Goal: Information Seeking & Learning: Learn about a topic

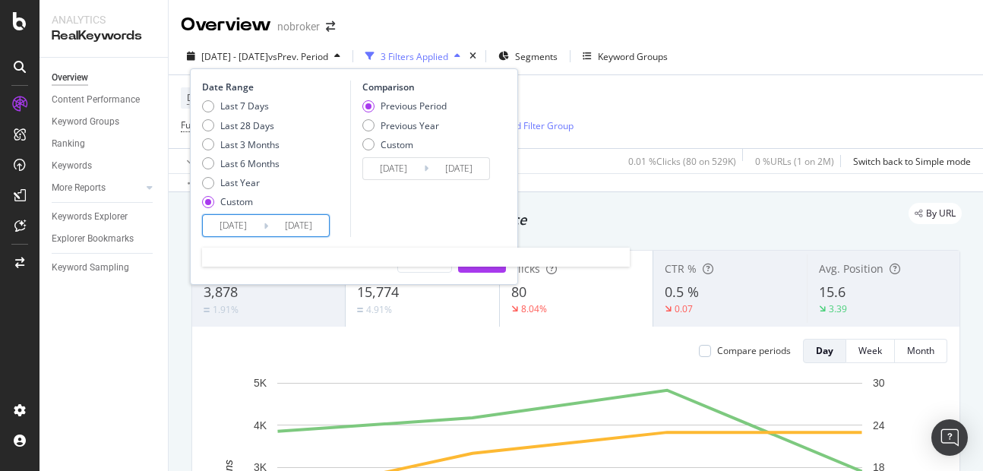
click at [299, 228] on input "[DATE]" at bounding box center [298, 225] width 61 height 21
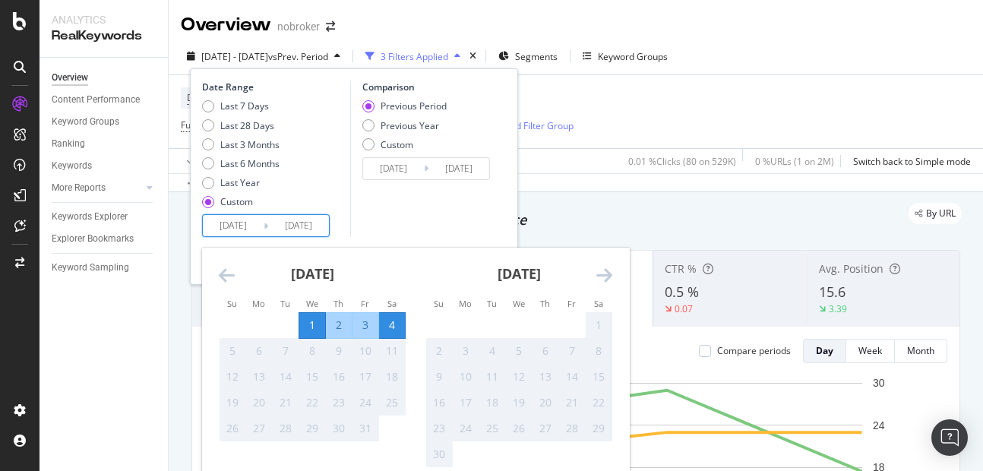
click at [352, 191] on div "Comparison Previous Period Previous Year Custom 2025/09/27 Navigate forward to …" at bounding box center [422, 158] width 144 height 156
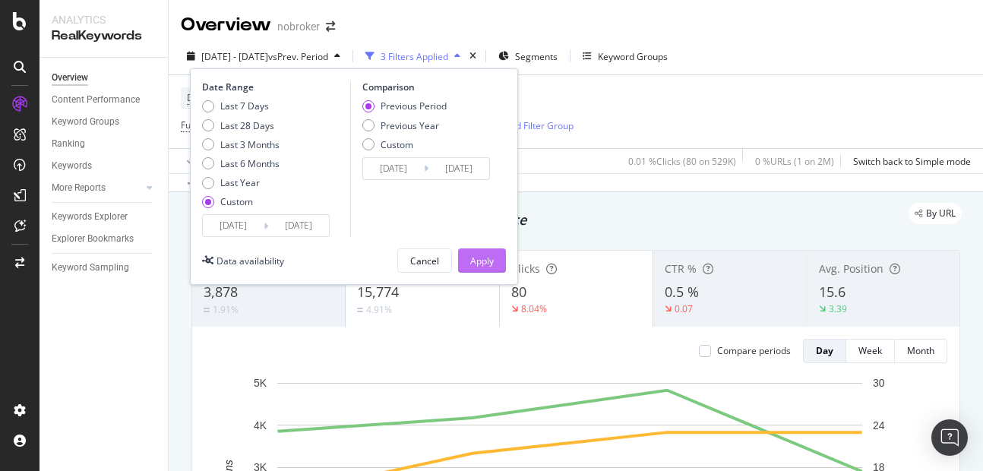
click at [472, 258] on div "Apply" at bounding box center [482, 260] width 24 height 13
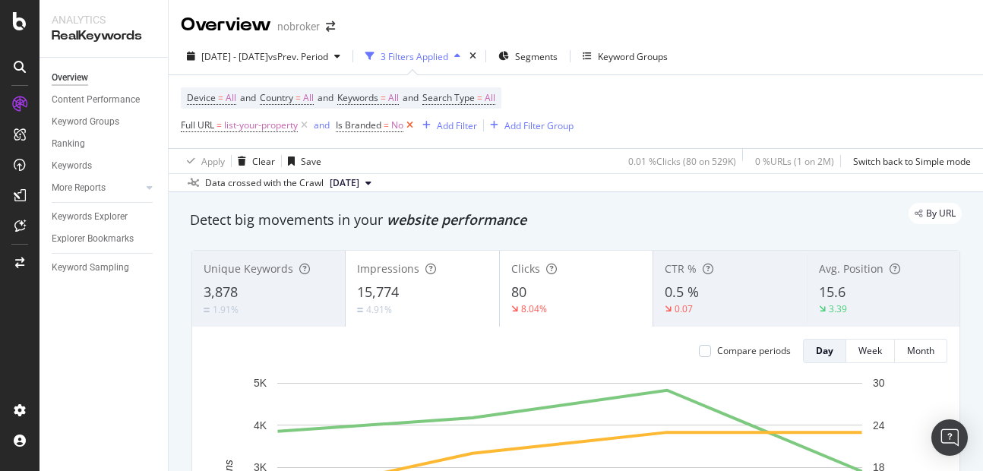
click at [409, 131] on icon at bounding box center [409, 125] width 13 height 15
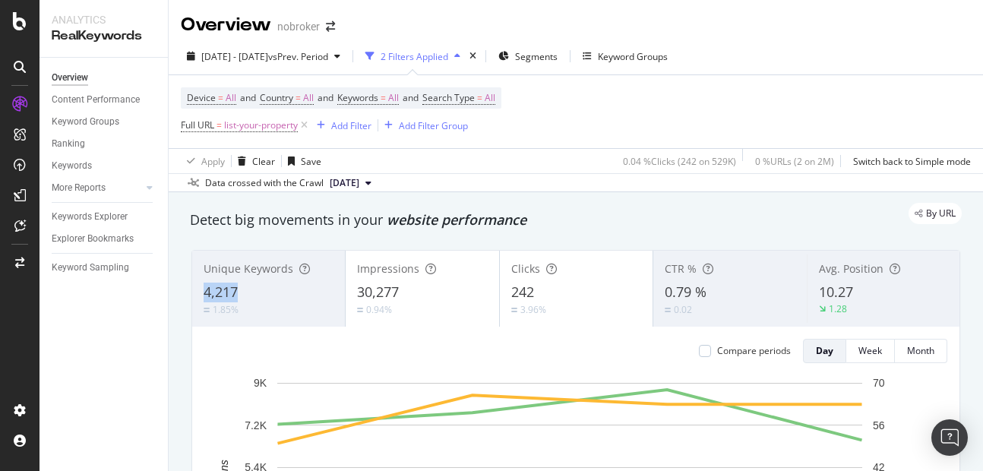
copy span "4,217"
drag, startPoint x: 203, startPoint y: 295, endPoint x: 257, endPoint y: 298, distance: 54.1
click at [257, 298] on div "Unique Keywords 4,217 1.85%" at bounding box center [268, 288] width 153 height 68
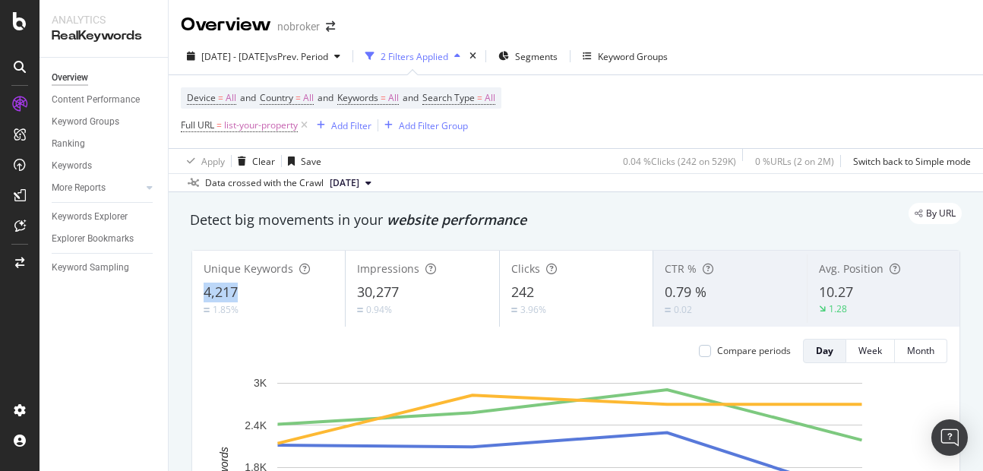
copy span "4,217"
drag, startPoint x: 201, startPoint y: 293, endPoint x: 242, endPoint y: 294, distance: 41.0
click at [242, 294] on div "Unique Keywords 4,217 1.85%" at bounding box center [268, 288] width 153 height 68
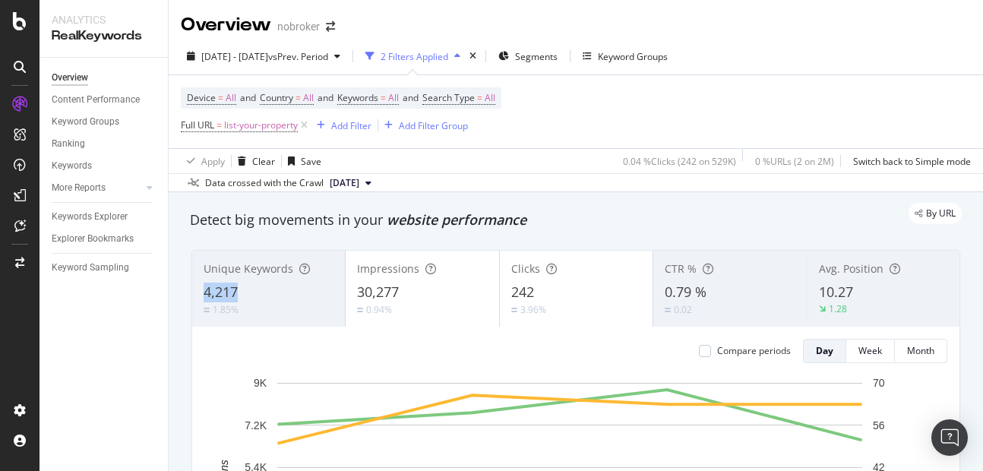
copy span "4,217"
drag, startPoint x: 201, startPoint y: 297, endPoint x: 237, endPoint y: 292, distance: 36.0
click at [237, 292] on div "Unique Keywords 4,217 1.85%" at bounding box center [268, 288] width 153 height 68
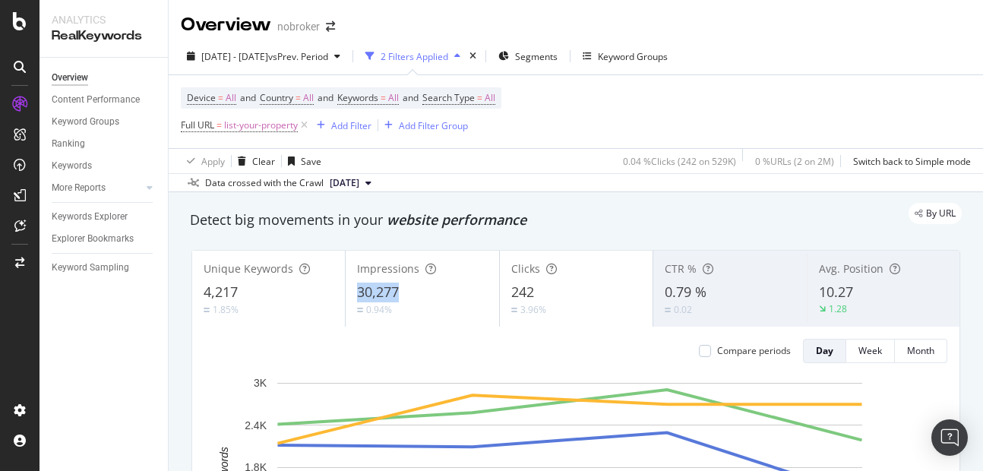
copy span "30,277"
drag, startPoint x: 351, startPoint y: 295, endPoint x: 429, endPoint y: 297, distance: 78.3
click at [429, 297] on div "Impressions 30,277 0.94%" at bounding box center [422, 288] width 153 height 68
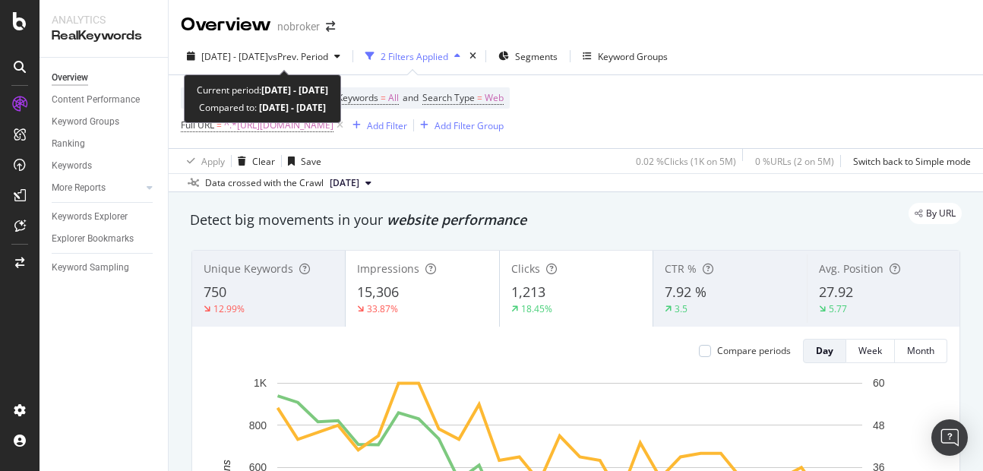
click at [228, 50] on span "[DATE] - [DATE]" at bounding box center [234, 56] width 67 height 13
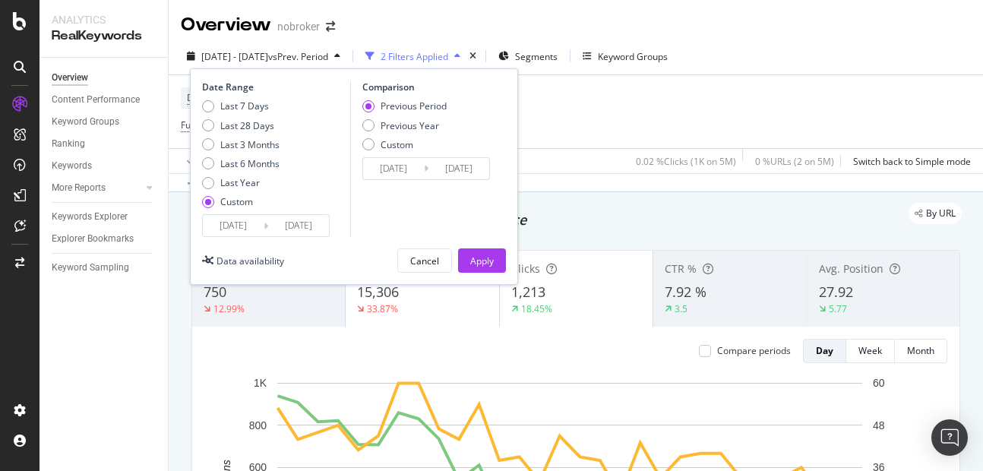
click at [234, 232] on input "[DATE]" at bounding box center [233, 225] width 61 height 21
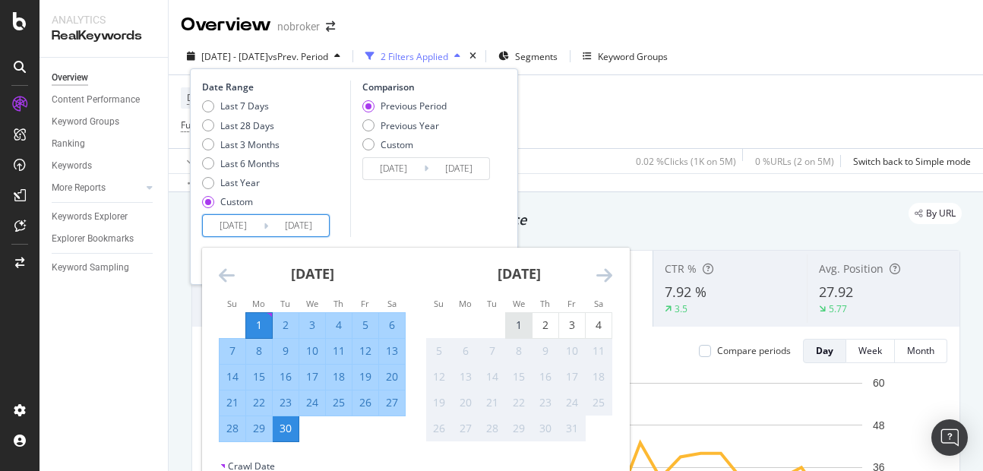
click at [513, 328] on div "1" at bounding box center [519, 324] width 26 height 15
type input "[DATE]"
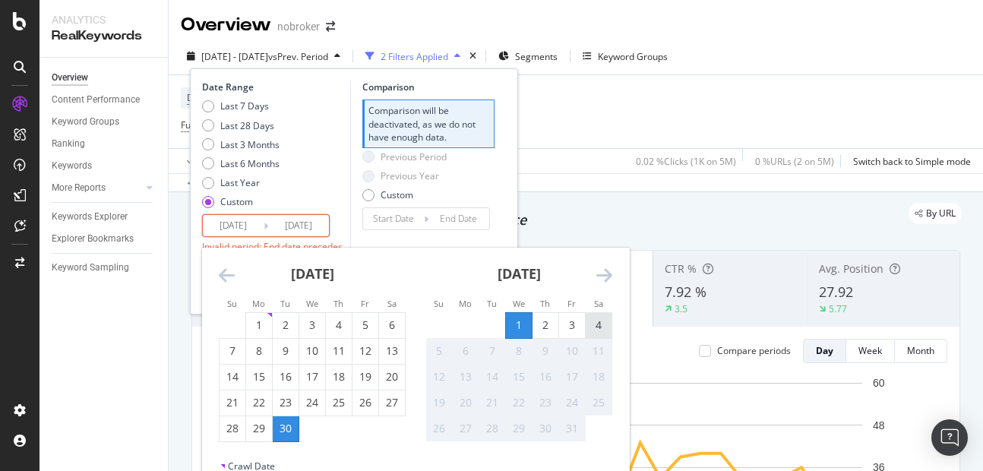
click at [596, 324] on div "4" at bounding box center [599, 324] width 26 height 15
type input "2025/10/04"
type input "2025/09/27"
type input "2025/09/30"
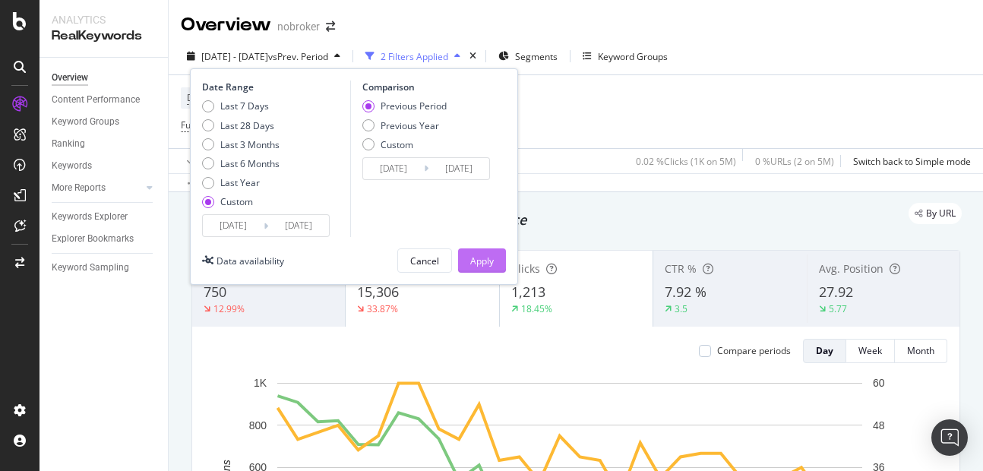
click at [489, 260] on div "Apply" at bounding box center [482, 260] width 24 height 13
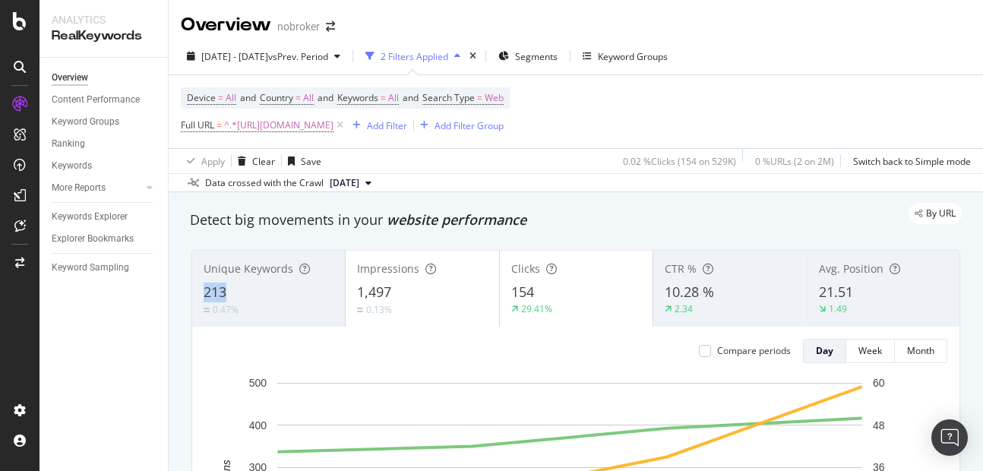
copy div "213"
drag, startPoint x: 193, startPoint y: 278, endPoint x: 232, endPoint y: 296, distance: 43.5
click at [232, 296] on div "Unique Keywords 213 0.47%" at bounding box center [268, 288] width 153 height 68
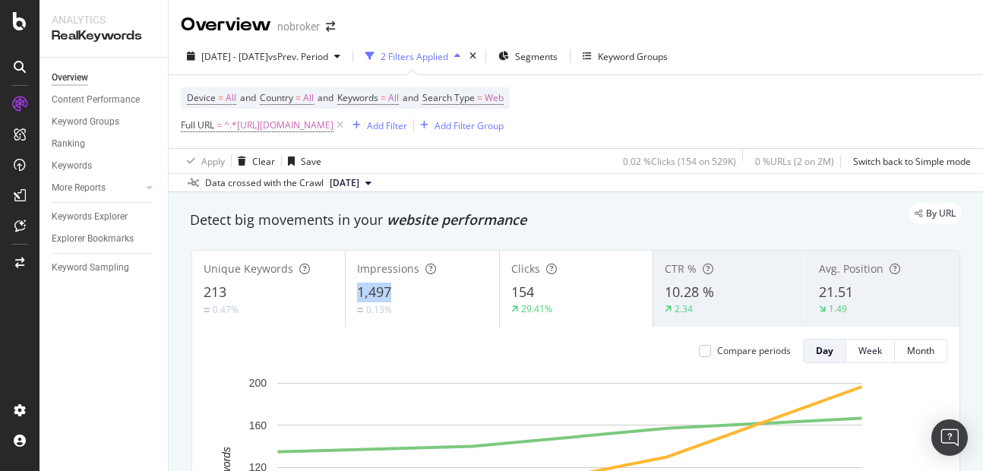
copy div "1,497"
drag, startPoint x: 353, startPoint y: 278, endPoint x: 393, endPoint y: 291, distance: 42.3
click at [393, 291] on div "Impressions 1,497 0.13%" at bounding box center [422, 288] width 153 height 68
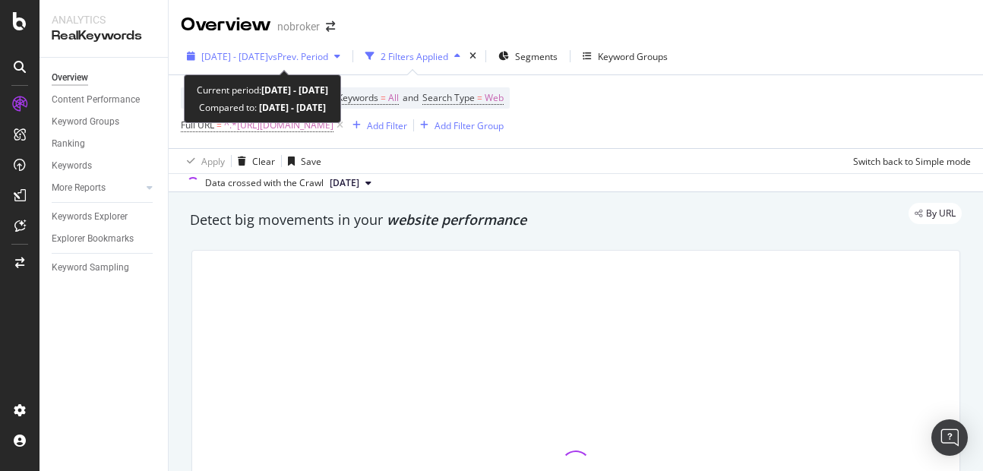
click at [267, 62] on span "[DATE] - [DATE]" at bounding box center [234, 56] width 67 height 13
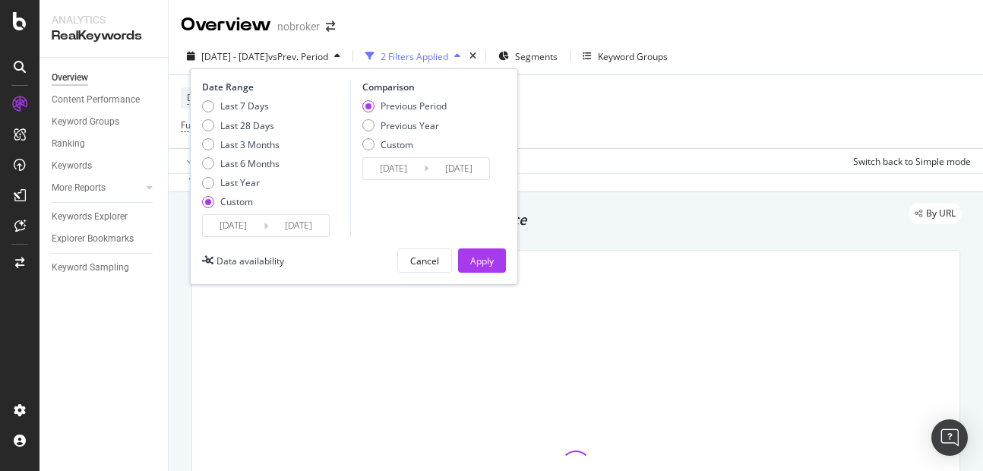
click at [248, 223] on input "[DATE]" at bounding box center [233, 225] width 61 height 21
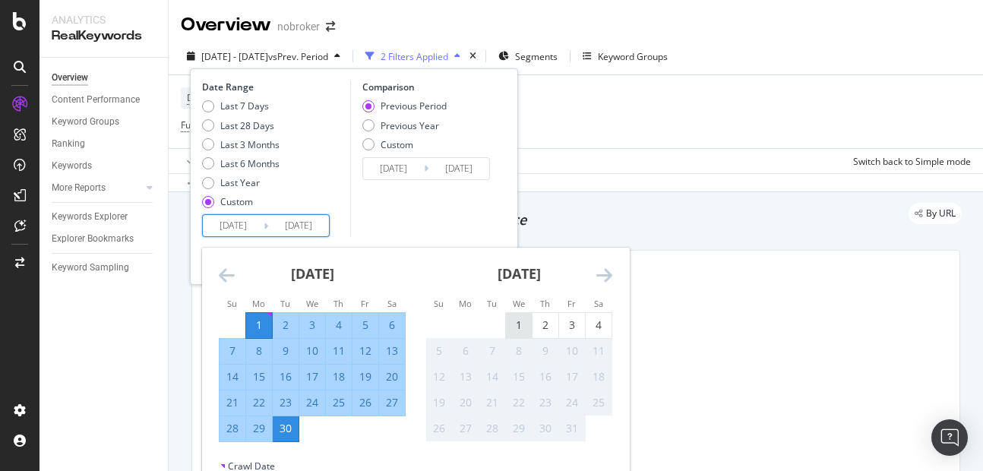
click at [529, 323] on div "1" at bounding box center [519, 324] width 26 height 15
type input "[DATE]"
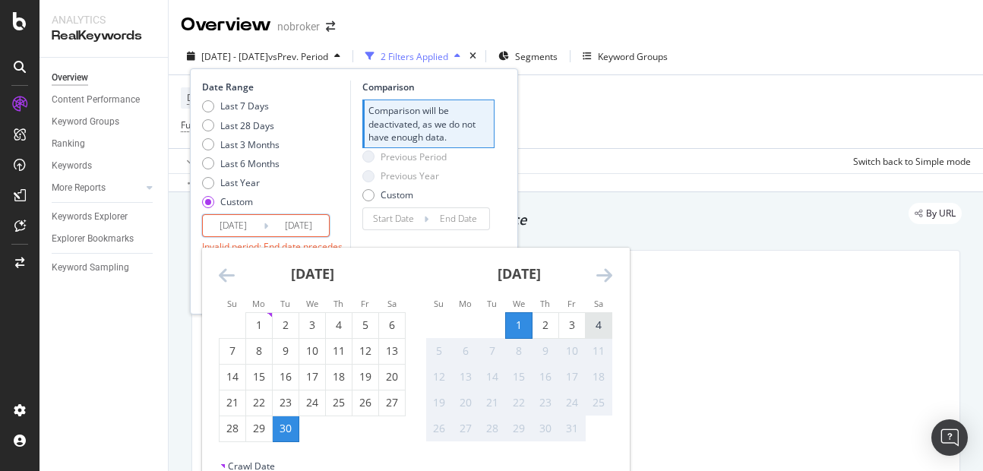
click at [608, 326] on div "4" at bounding box center [599, 324] width 26 height 15
type input "[DATE]"
type input "2025/09/27"
type input "[DATE]"
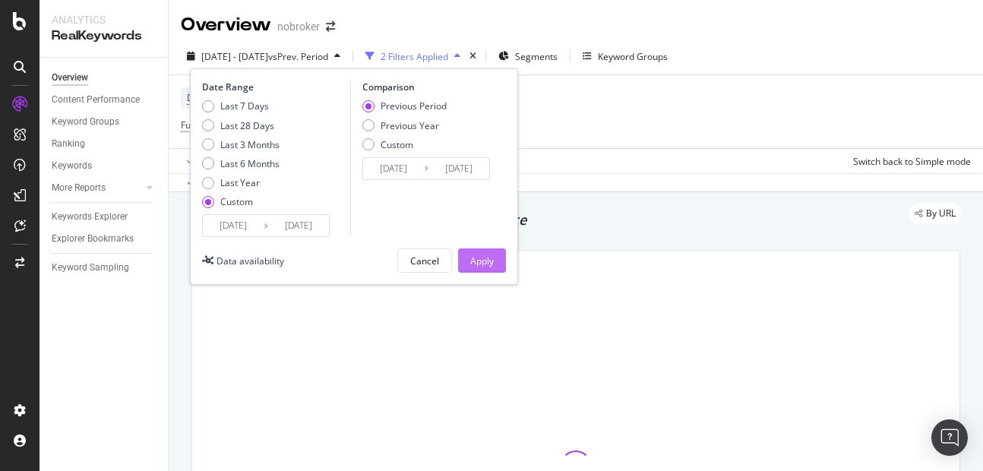
click at [471, 269] on div "Apply" at bounding box center [482, 260] width 24 height 23
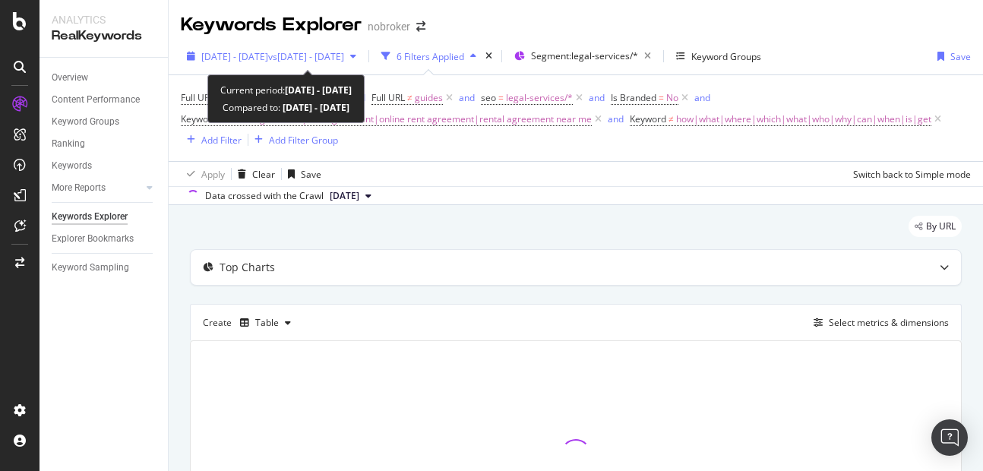
click at [239, 58] on span "[DATE] - [DATE]" at bounding box center [234, 56] width 67 height 13
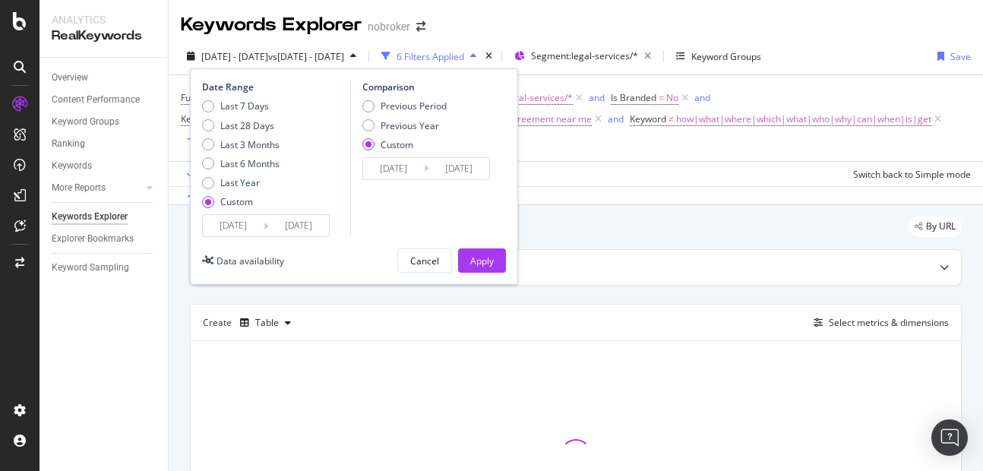
click at [239, 216] on input "[DATE]" at bounding box center [233, 225] width 61 height 21
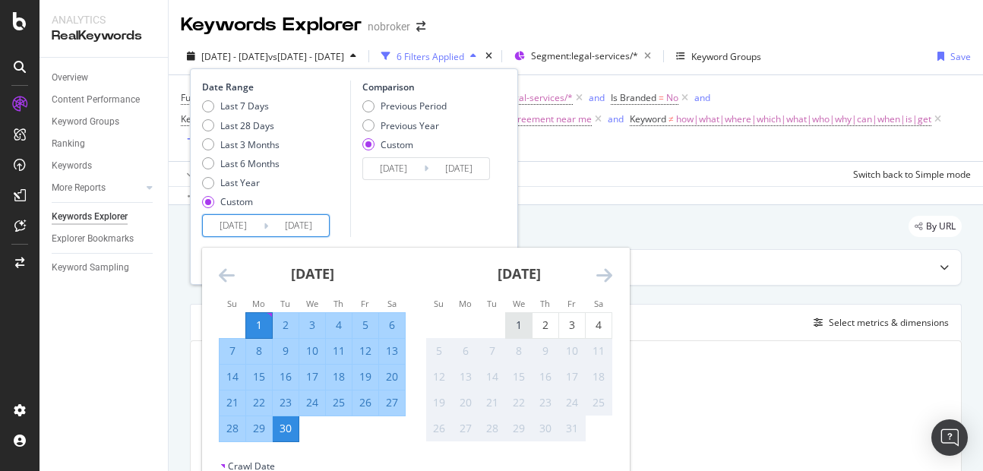
click at [516, 316] on div "1" at bounding box center [519, 325] width 26 height 25
type input "2025/10/01"
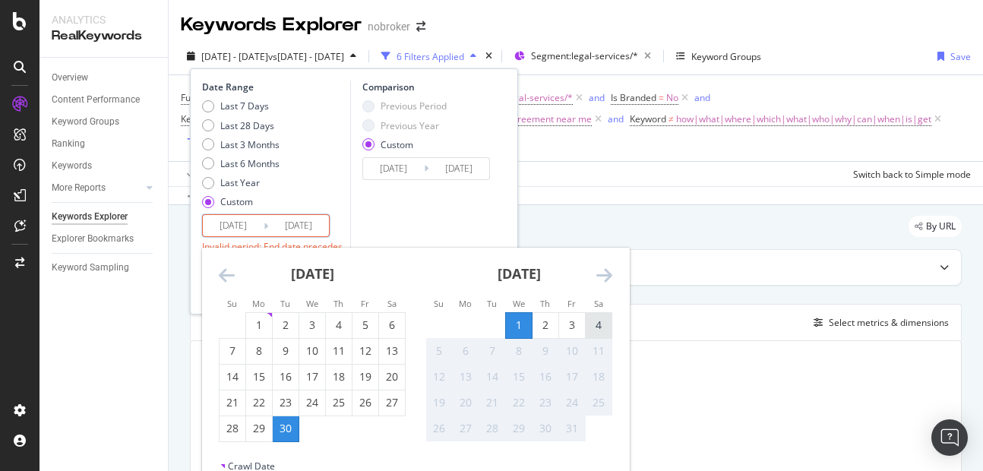
click at [601, 313] on div "4" at bounding box center [599, 325] width 26 height 25
type input "[DATE]"
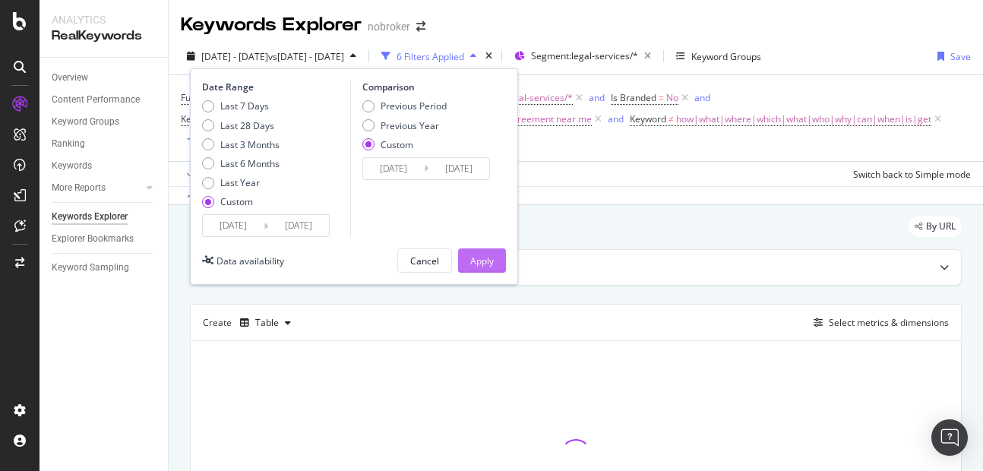
click at [488, 273] on button "Apply" at bounding box center [482, 260] width 48 height 24
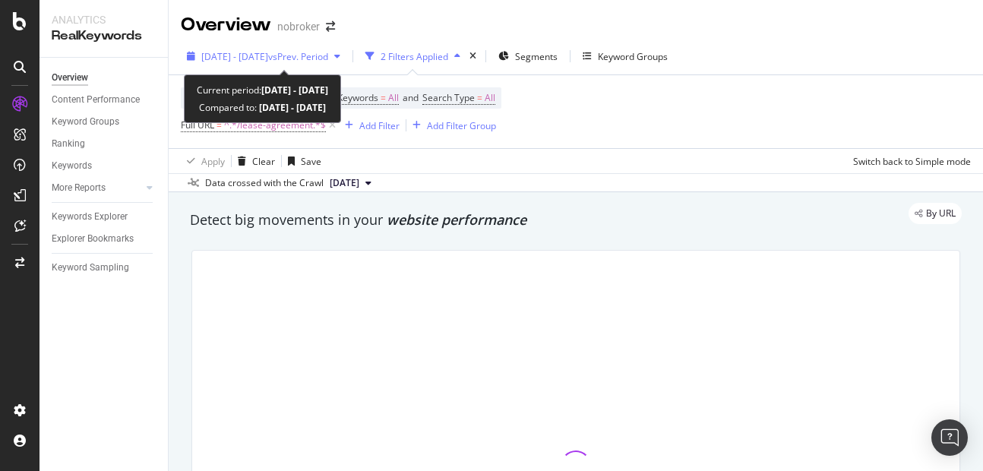
click at [220, 58] on span "[DATE] - [DATE]" at bounding box center [234, 56] width 67 height 13
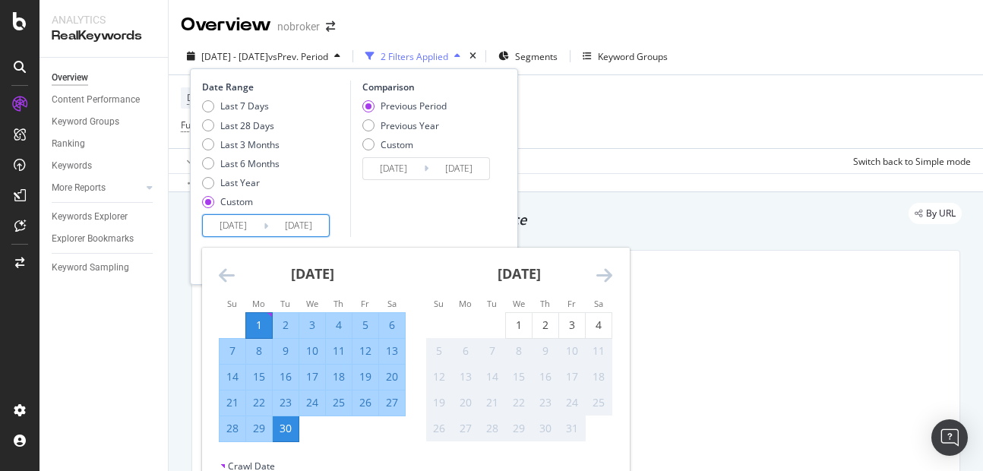
click at [238, 225] on input "2025/09/01" at bounding box center [233, 225] width 61 height 21
click at [512, 320] on div "1" at bounding box center [519, 324] width 26 height 15
type input "2025/10/01"
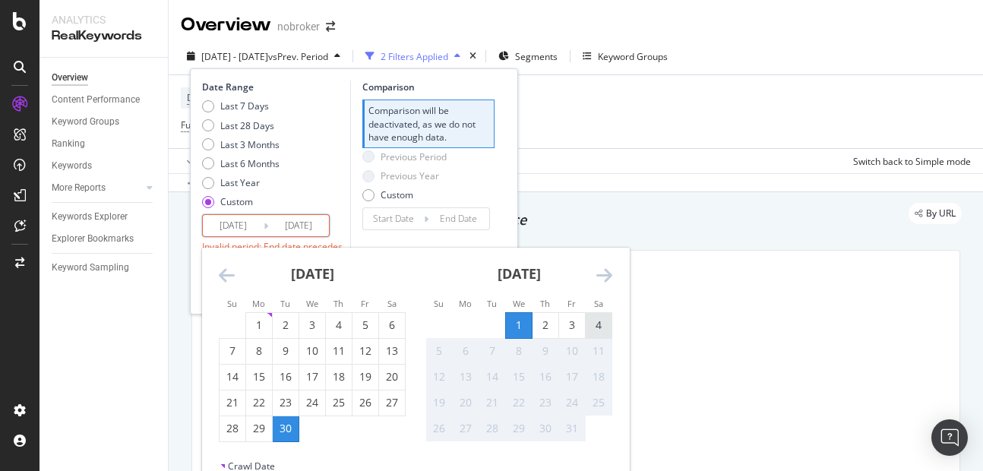
click at [594, 320] on div "4" at bounding box center [599, 324] width 26 height 15
type input "[DATE]"
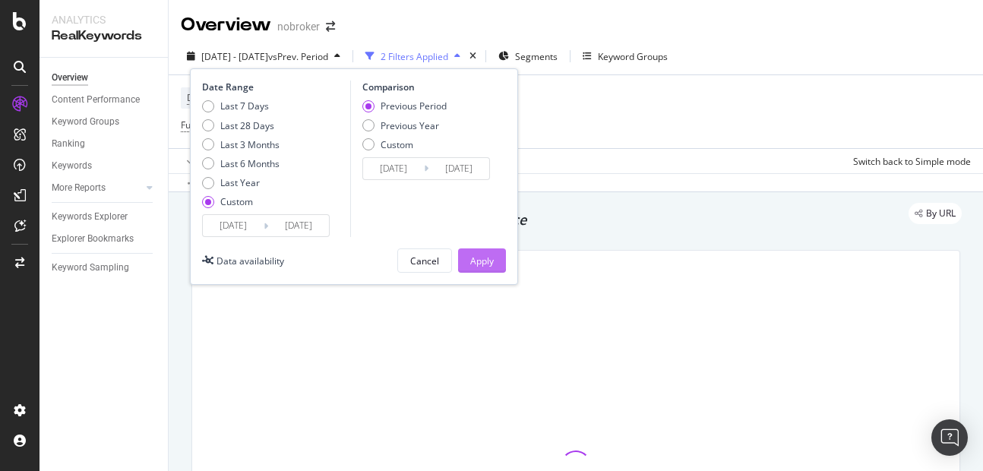
click at [467, 254] on button "Apply" at bounding box center [482, 260] width 48 height 24
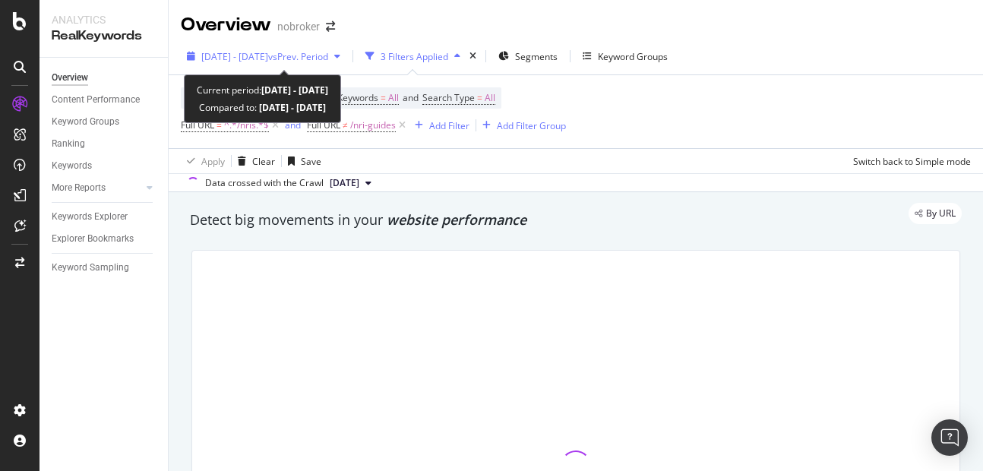
click at [257, 54] on span "[DATE] - [DATE]" at bounding box center [234, 56] width 67 height 13
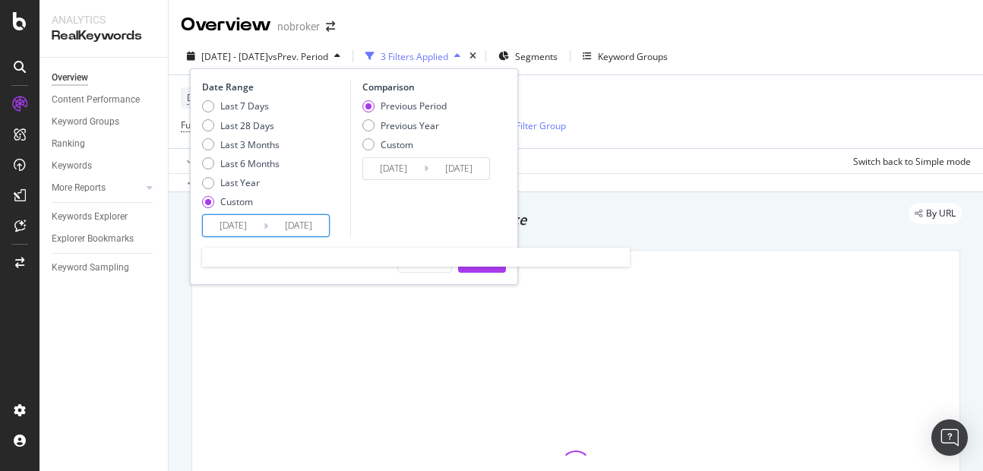
click at [235, 222] on input "2025/09/01" at bounding box center [233, 225] width 61 height 21
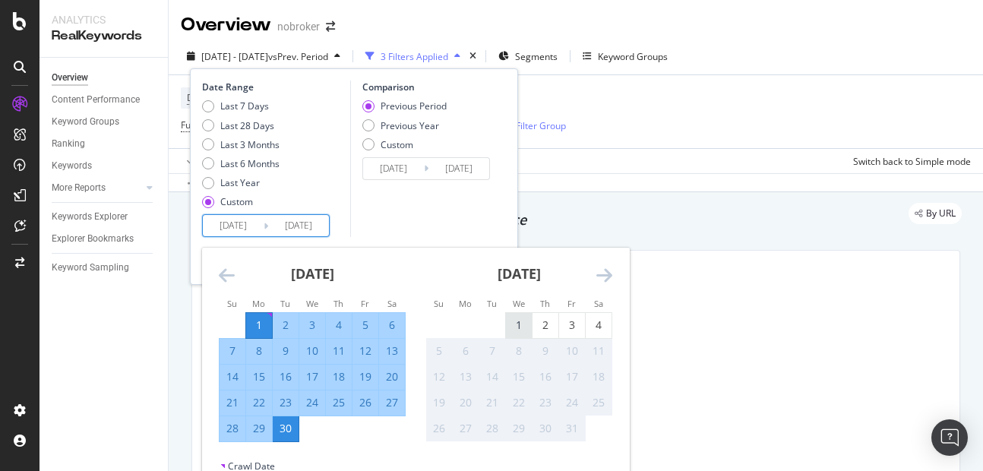
click at [517, 321] on div "1" at bounding box center [519, 324] width 26 height 15
type input "2025/10/01"
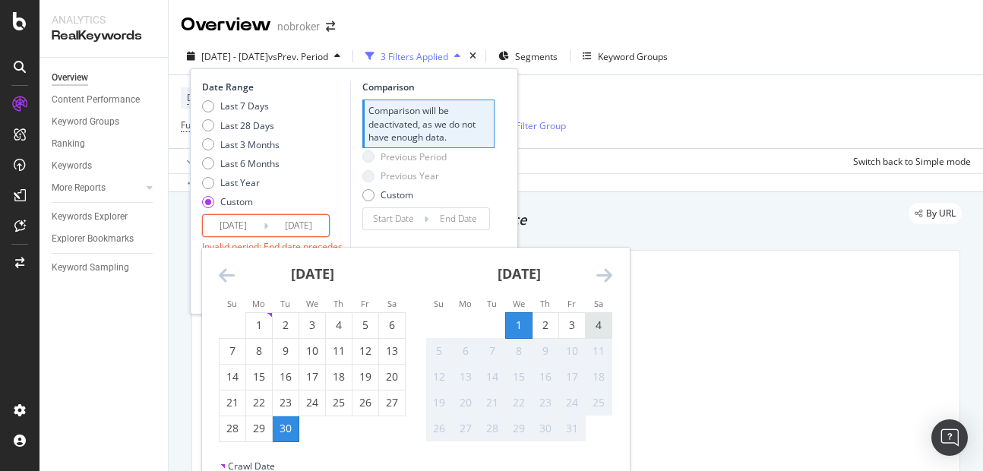
click at [596, 327] on div "4" at bounding box center [599, 324] width 26 height 15
type input "2025/10/04"
type input "2025/09/27"
type input "2025/09/30"
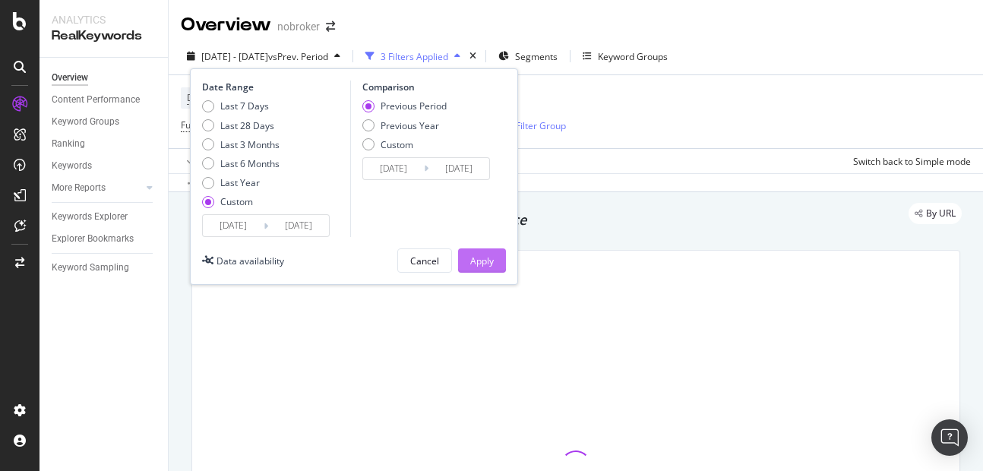
click at [475, 267] on div "Apply" at bounding box center [482, 260] width 24 height 13
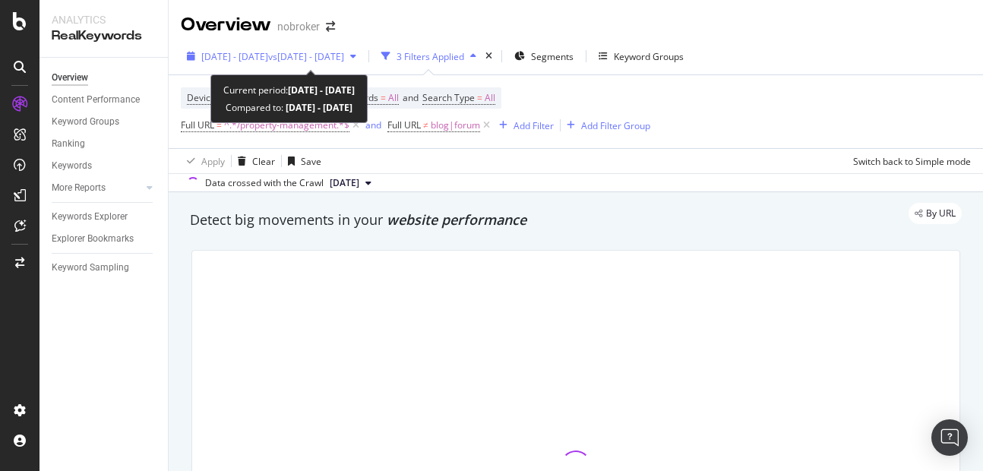
click at [268, 60] on span "[DATE] - [DATE]" at bounding box center [234, 56] width 67 height 13
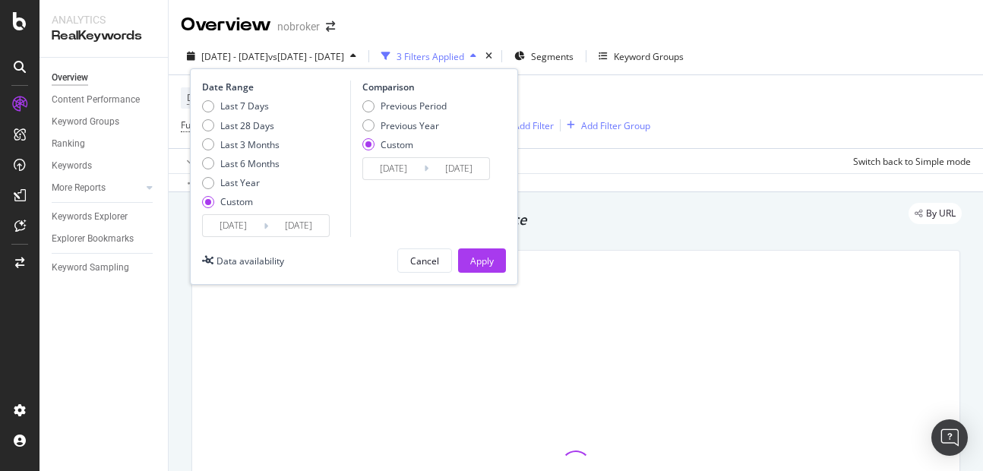
click at [225, 227] on input "[DATE]" at bounding box center [233, 225] width 61 height 21
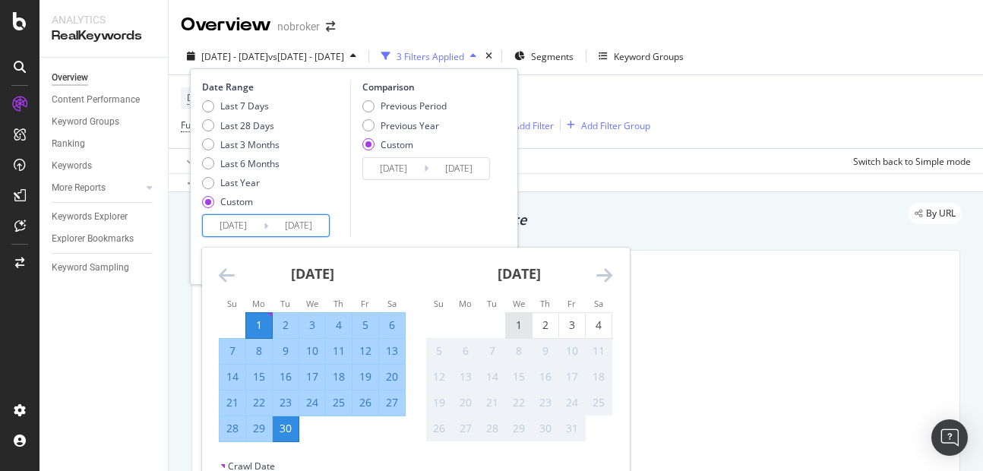
click at [514, 326] on div "1" at bounding box center [519, 324] width 26 height 15
type input "[DATE]"
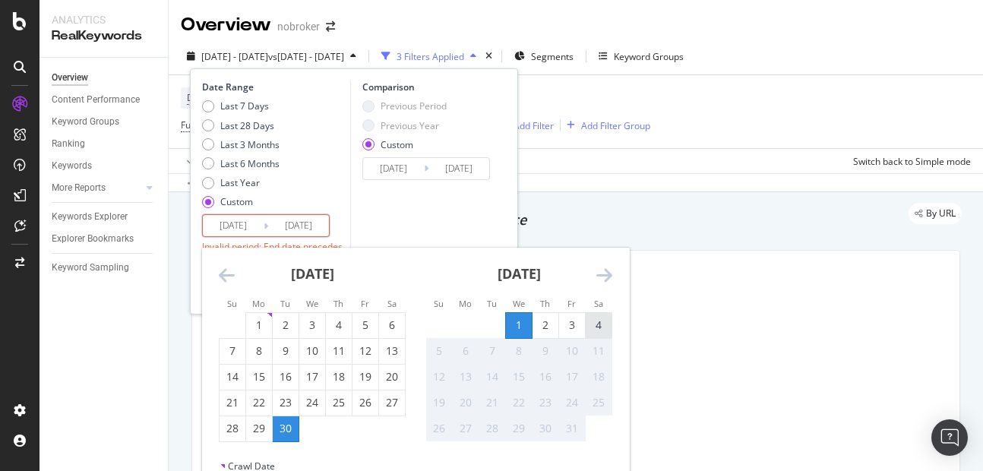
click at [604, 327] on div "4" at bounding box center [599, 324] width 26 height 15
type input "[DATE]"
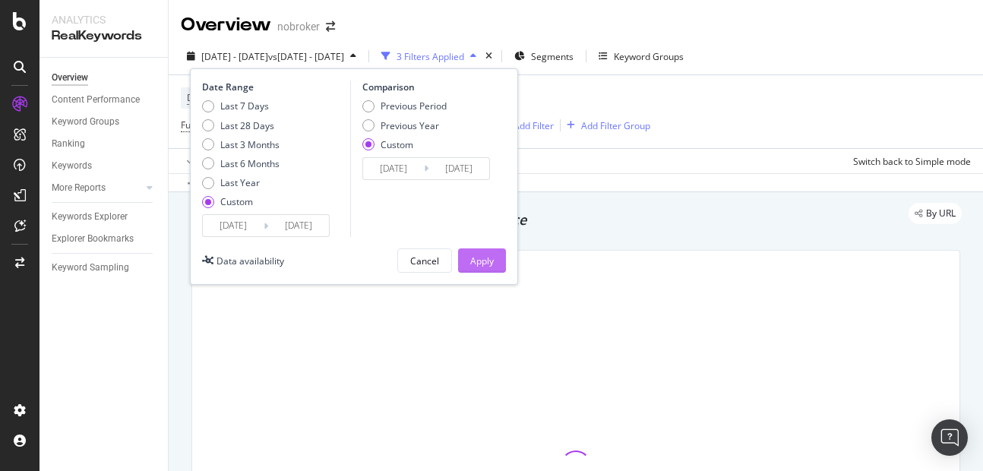
click at [480, 270] on div "Apply" at bounding box center [482, 260] width 24 height 23
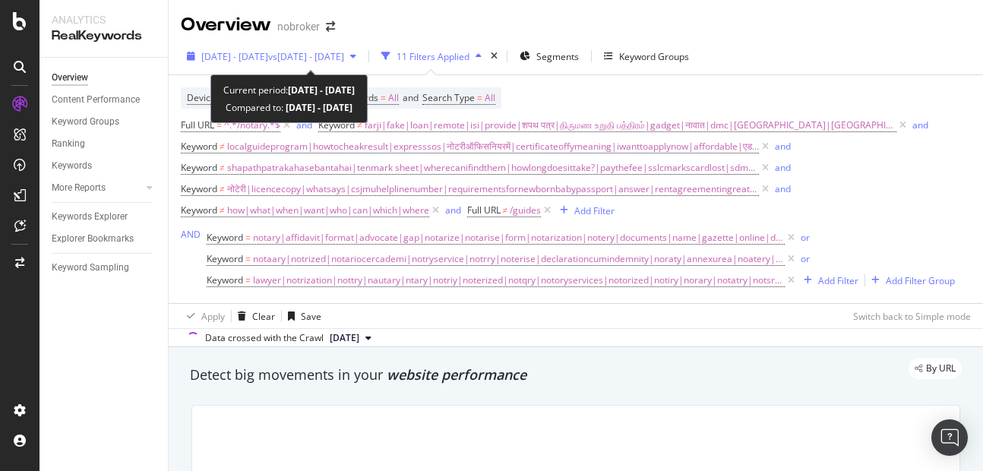
click at [257, 50] on span "[DATE] - [DATE]" at bounding box center [234, 56] width 67 height 13
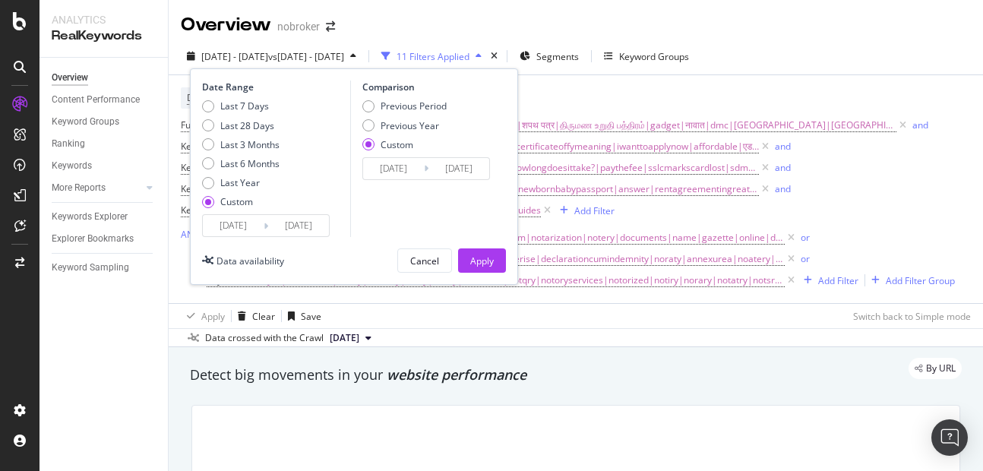
click at [236, 238] on div "Date Range Last 7 Days Last 28 Days Last 3 Months Last 6 Months Last Year Custo…" at bounding box center [354, 176] width 328 height 216
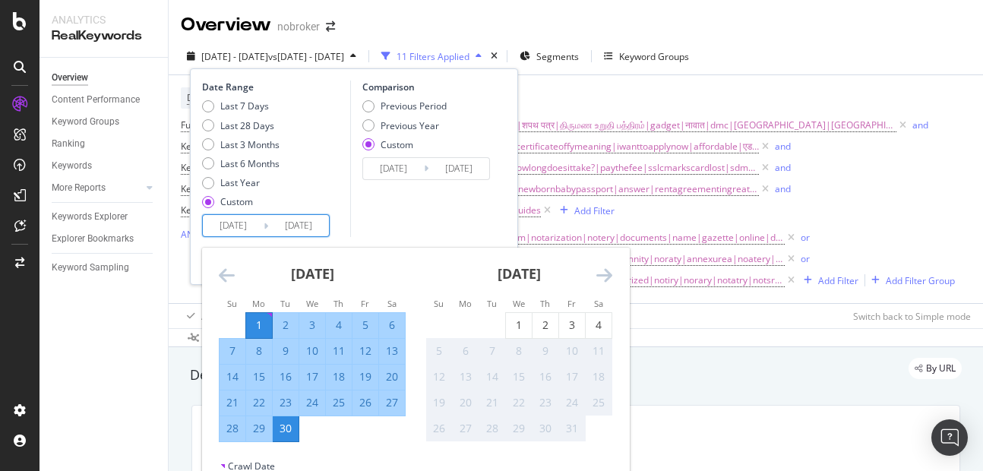
click at [236, 225] on input "[DATE]" at bounding box center [233, 225] width 61 height 21
click at [519, 330] on div "1" at bounding box center [519, 324] width 26 height 15
type input "[DATE]"
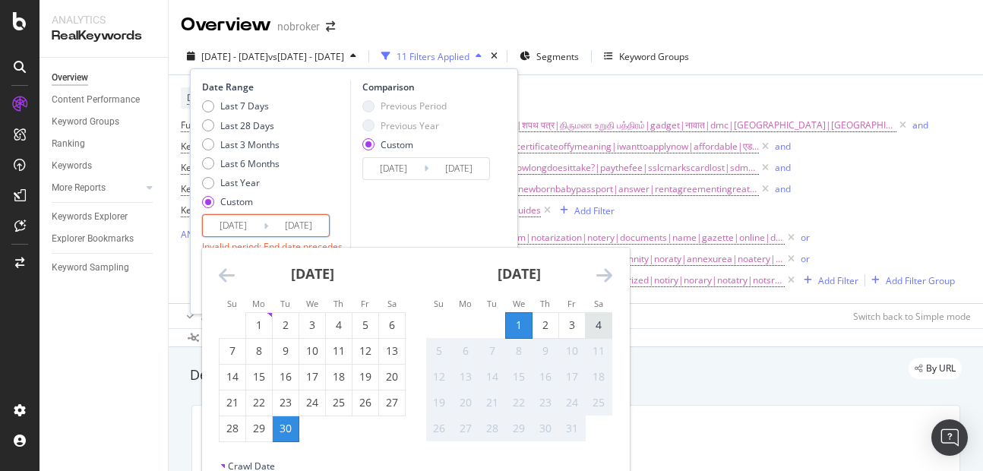
click at [602, 318] on div "4" at bounding box center [599, 324] width 26 height 15
type input "[DATE]"
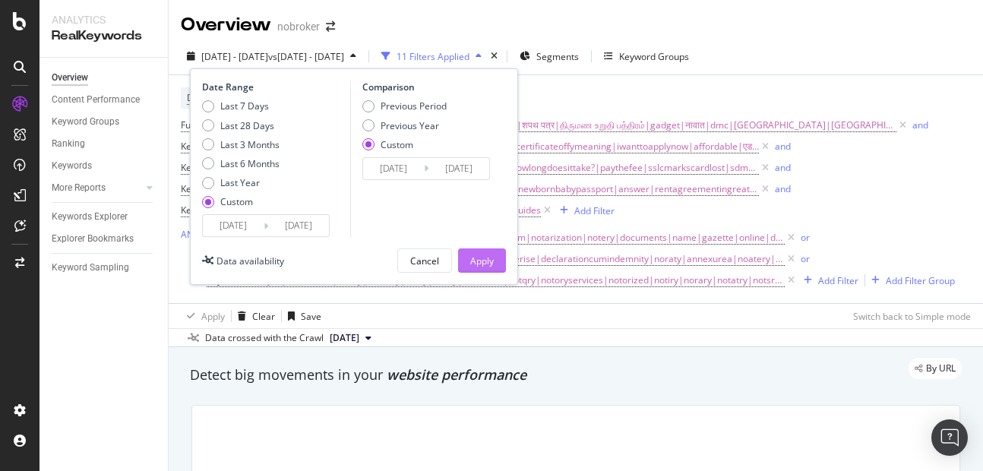
click at [462, 254] on button "Apply" at bounding box center [482, 260] width 48 height 24
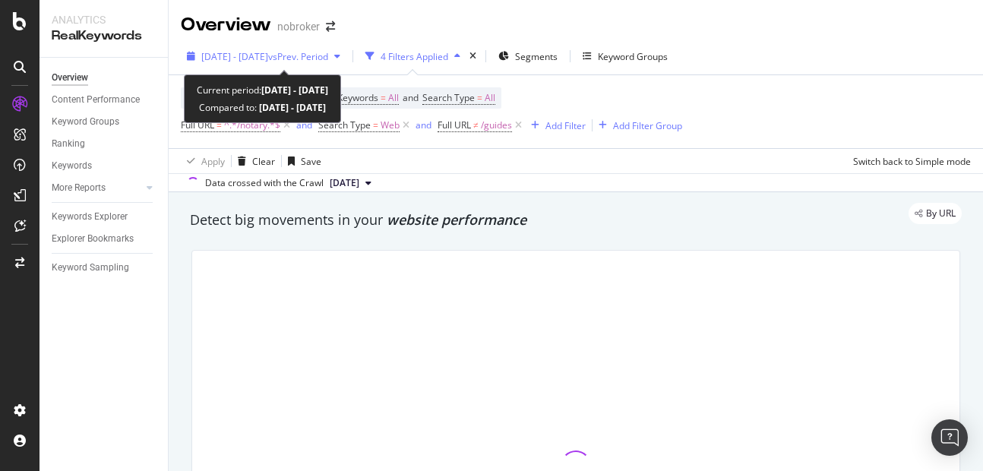
click at [239, 63] on div "2025 Sep. 1st - Sep. 30th vs Prev. Period" at bounding box center [264, 56] width 166 height 23
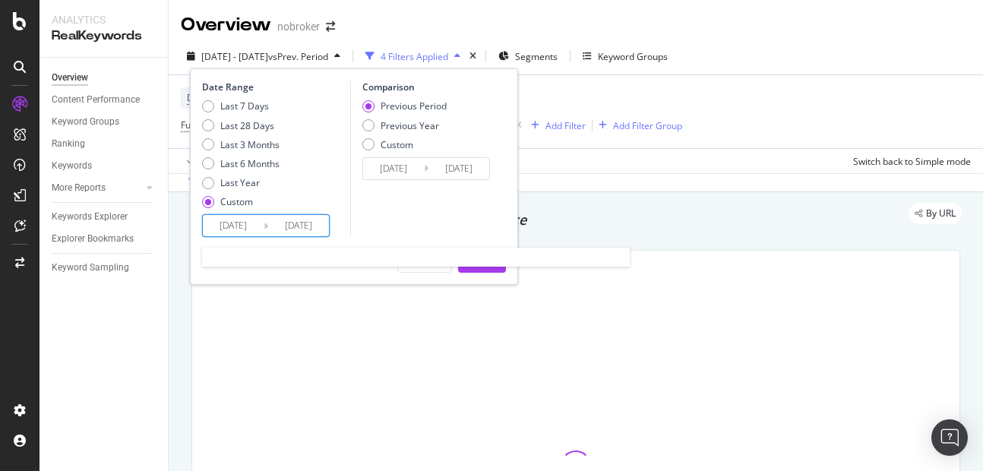
click at [225, 230] on input "2025/09/01" at bounding box center [233, 225] width 61 height 21
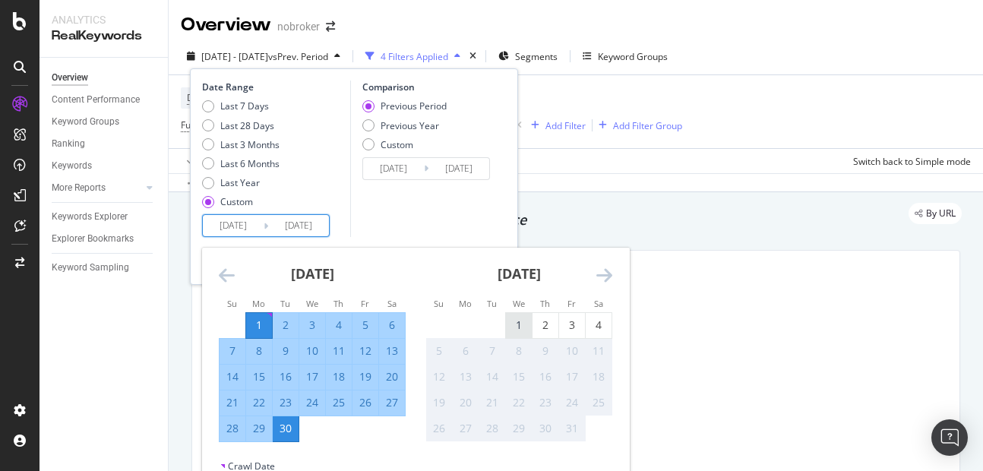
click at [512, 333] on div "1" at bounding box center [519, 325] width 26 height 25
type input "2025/10/01"
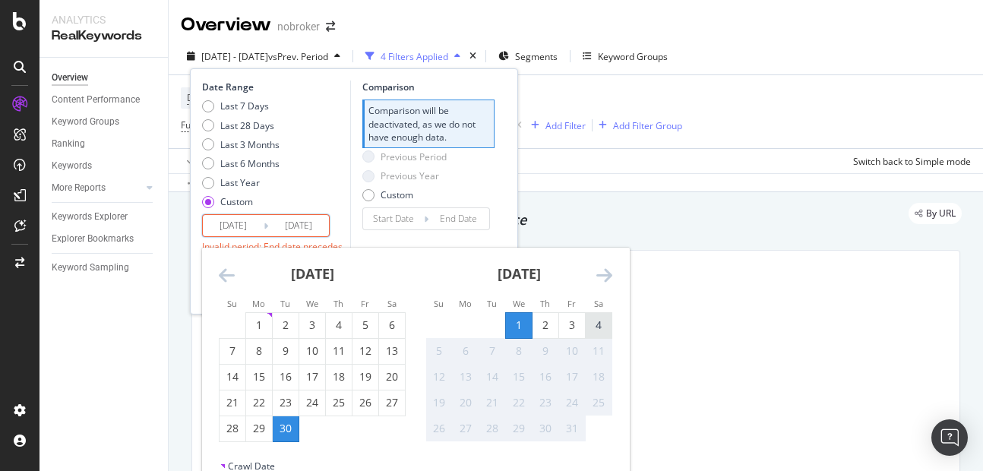
click at [589, 334] on div "4" at bounding box center [599, 325] width 26 height 25
type input "2025/10/04"
type input "2025/09/27"
type input "2025/09/30"
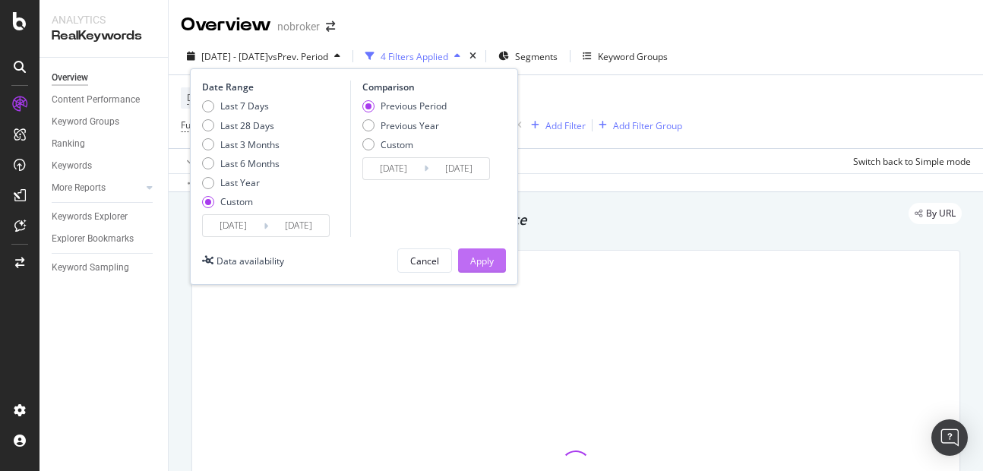
click at [475, 253] on div "Apply" at bounding box center [482, 260] width 24 height 23
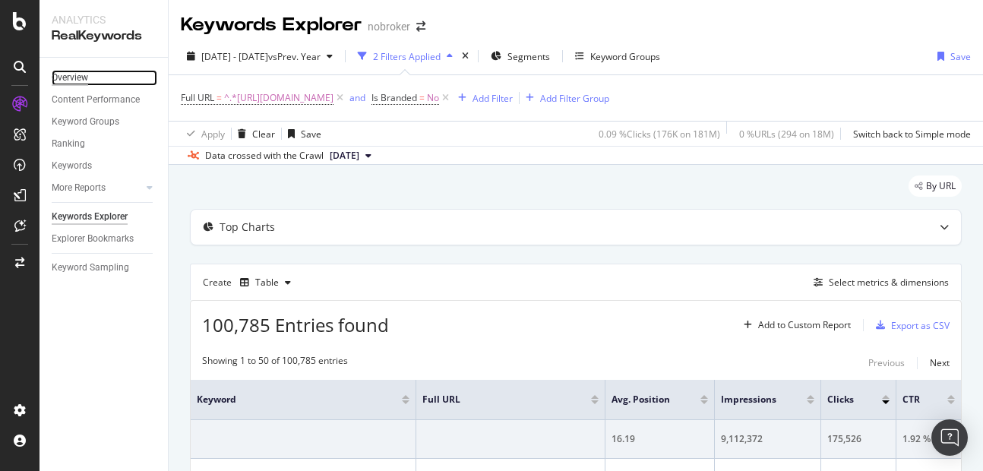
click at [62, 71] on div "Overview" at bounding box center [70, 78] width 36 height 16
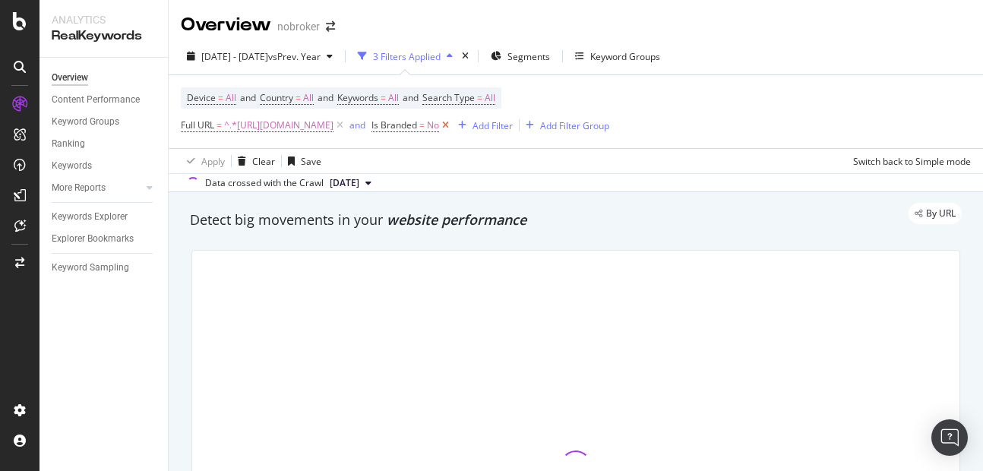
click at [452, 128] on icon at bounding box center [445, 125] width 13 height 15
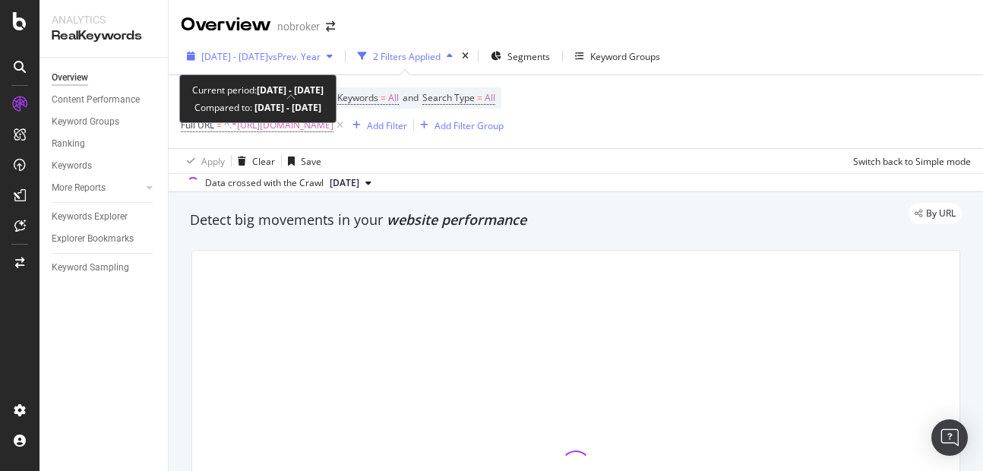
click at [248, 57] on span "2023 Jan. 1st - 2025 Sep. 30th" at bounding box center [234, 56] width 67 height 13
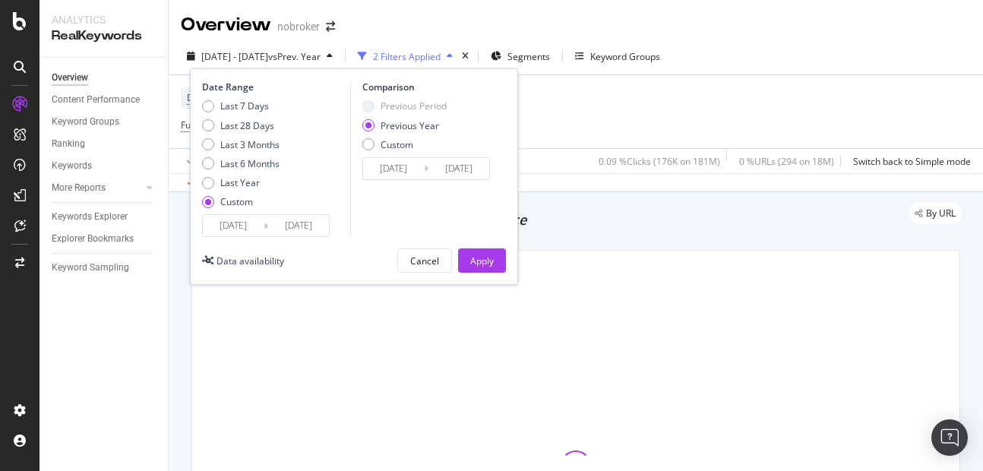
click at [251, 225] on input "2023/01/01" at bounding box center [233, 225] width 61 height 21
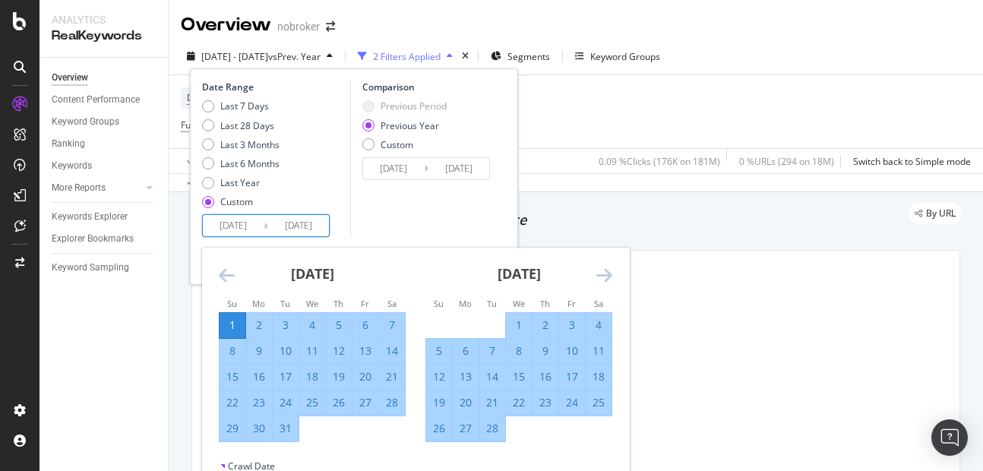
click at [607, 279] on icon "Move forward to switch to the next month." at bounding box center [604, 275] width 16 height 18
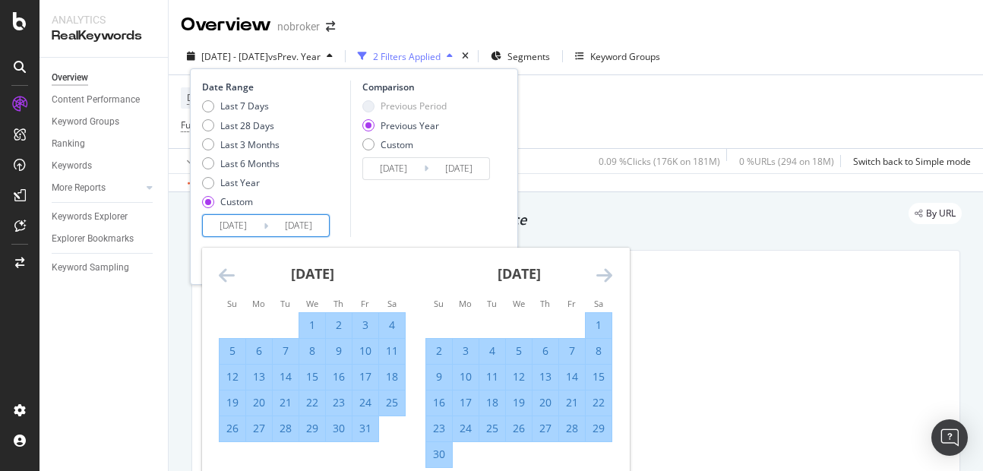
click at [607, 279] on icon "Move forward to switch to the next month." at bounding box center [604, 275] width 16 height 18
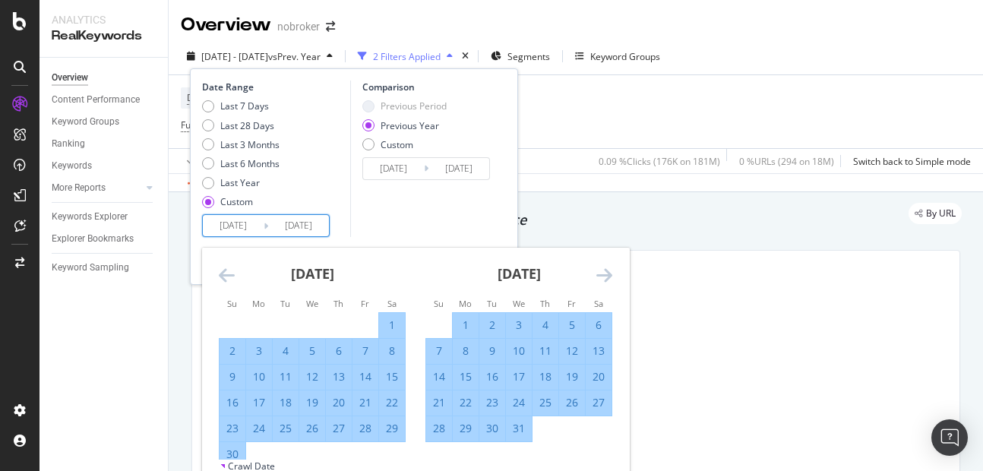
click at [607, 279] on icon "Move forward to switch to the next month." at bounding box center [604, 275] width 16 height 18
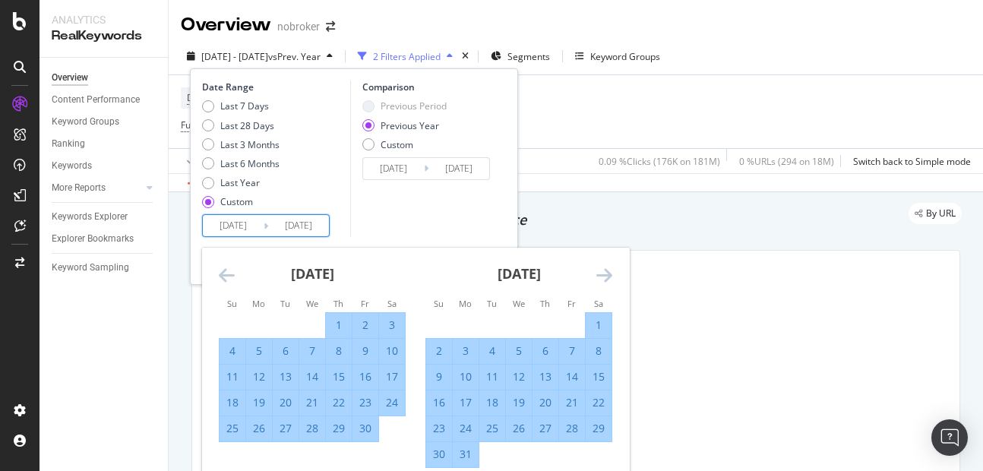
click at [607, 279] on icon "Move forward to switch to the next month." at bounding box center [604, 275] width 16 height 18
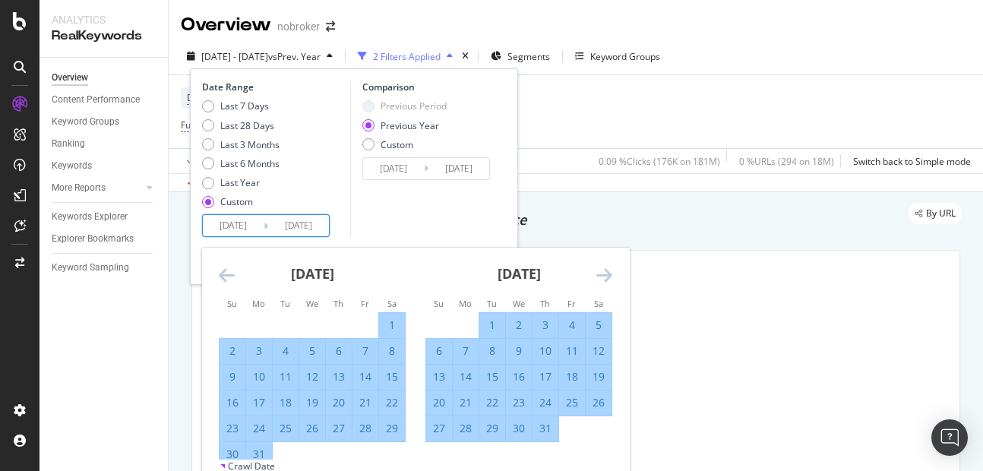
click at [607, 279] on icon "Move forward to switch to the next month." at bounding box center [604, 275] width 16 height 18
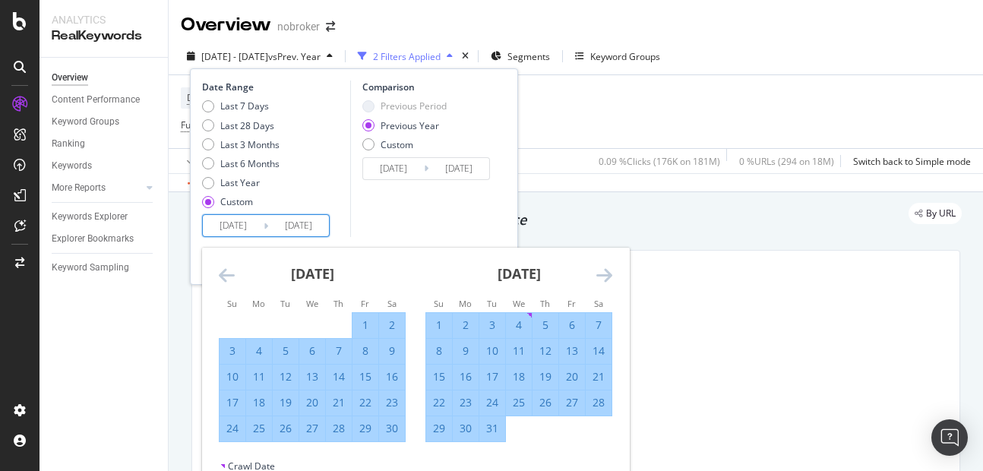
click at [607, 279] on icon "Move forward to switch to the next month." at bounding box center [604, 275] width 16 height 18
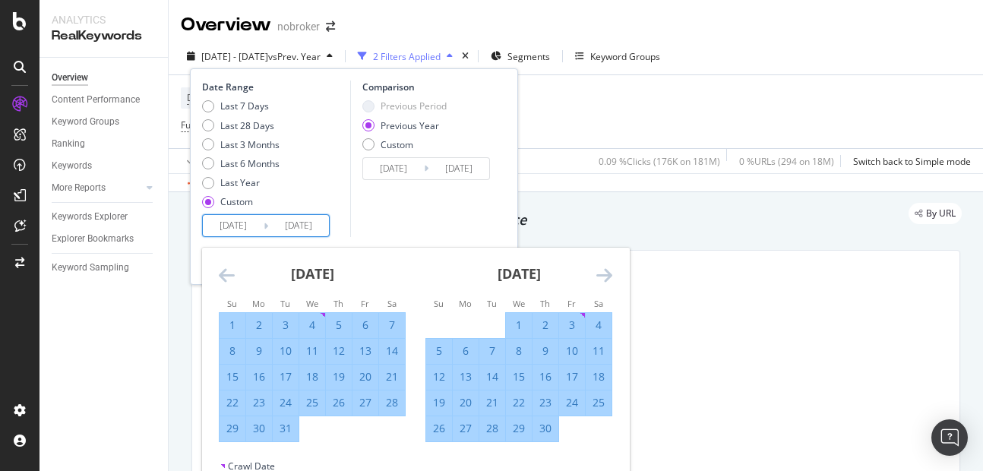
click at [607, 279] on icon "Move forward to switch to the next month." at bounding box center [604, 275] width 16 height 18
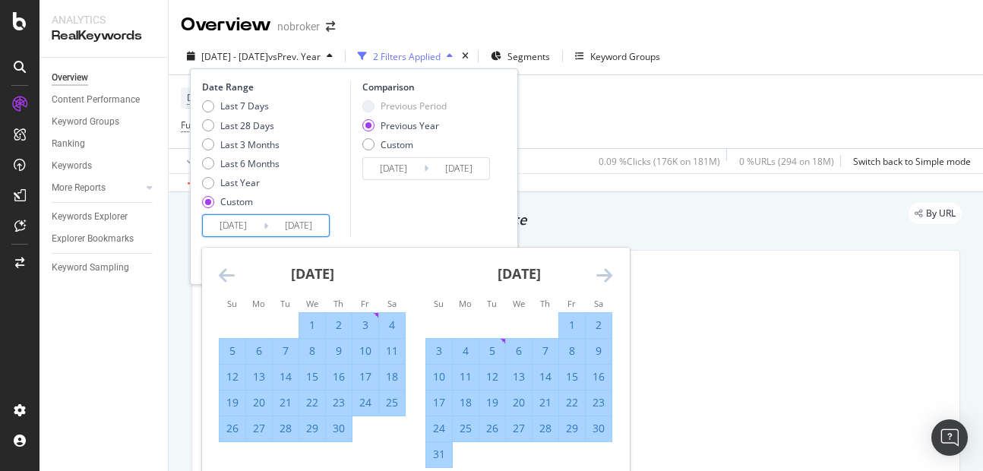
click at [607, 279] on icon "Move forward to switch to the next month." at bounding box center [604, 275] width 16 height 18
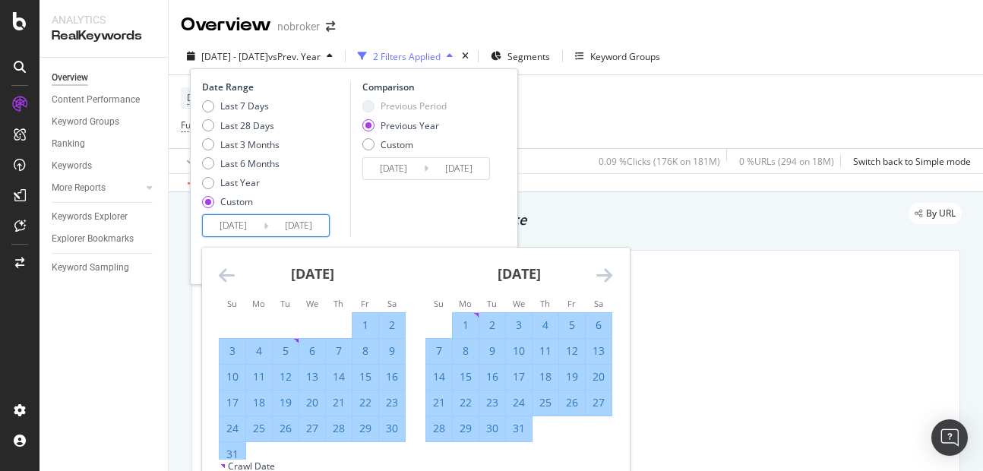
click at [607, 279] on icon "Move forward to switch to the next month." at bounding box center [604, 275] width 16 height 18
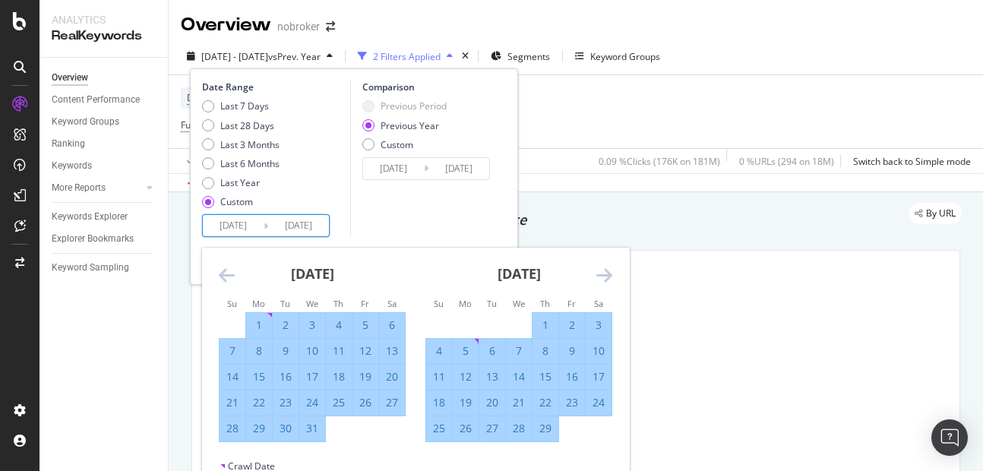
click at [607, 279] on icon "Move forward to switch to the next month." at bounding box center [604, 275] width 16 height 18
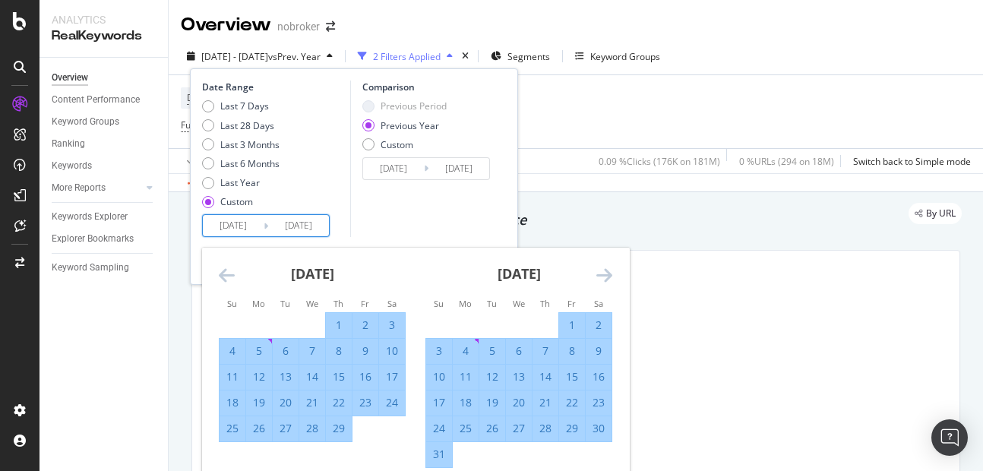
click at [607, 279] on icon "Move forward to switch to the next month." at bounding box center [604, 275] width 16 height 18
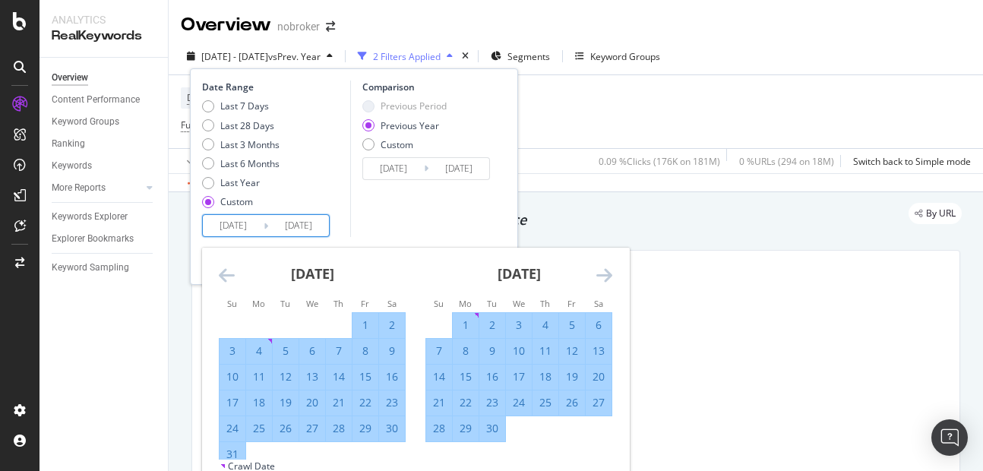
click at [607, 279] on icon "Move forward to switch to the next month." at bounding box center [604, 275] width 16 height 18
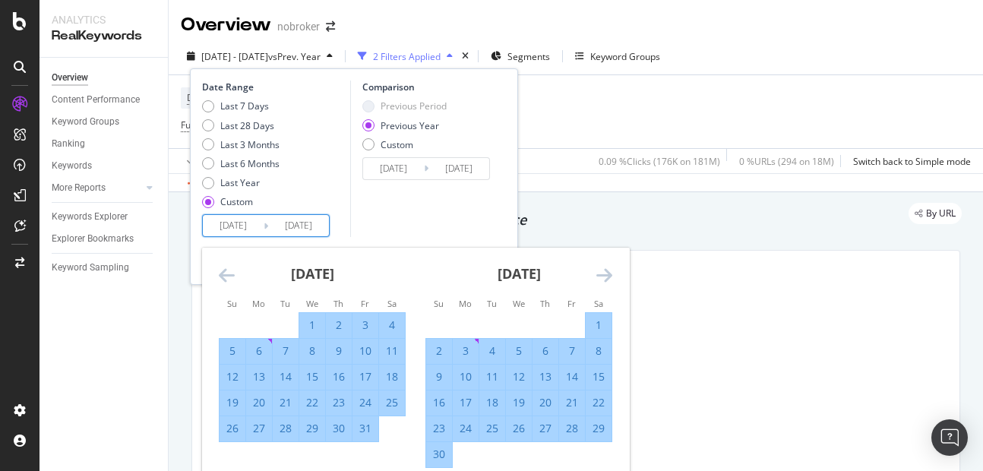
click at [607, 279] on icon "Move forward to switch to the next month." at bounding box center [604, 275] width 16 height 18
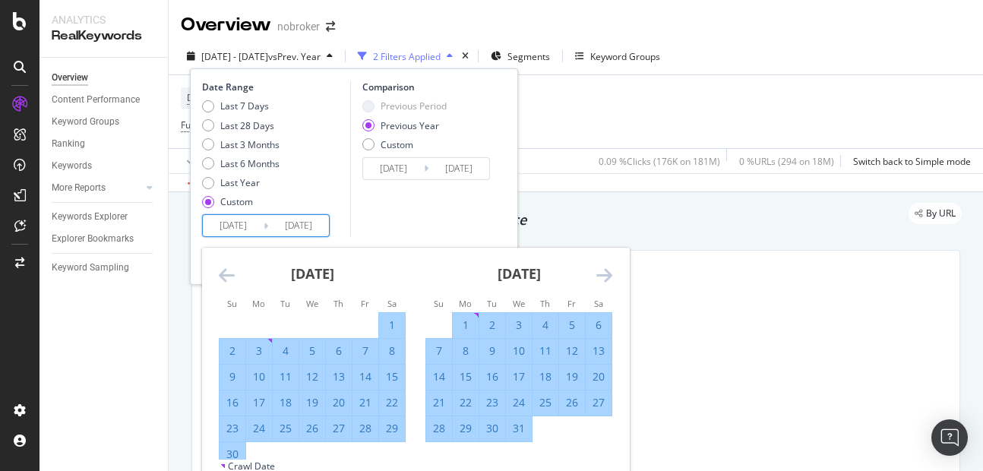
click at [607, 279] on icon "Move forward to switch to the next month." at bounding box center [604, 275] width 16 height 18
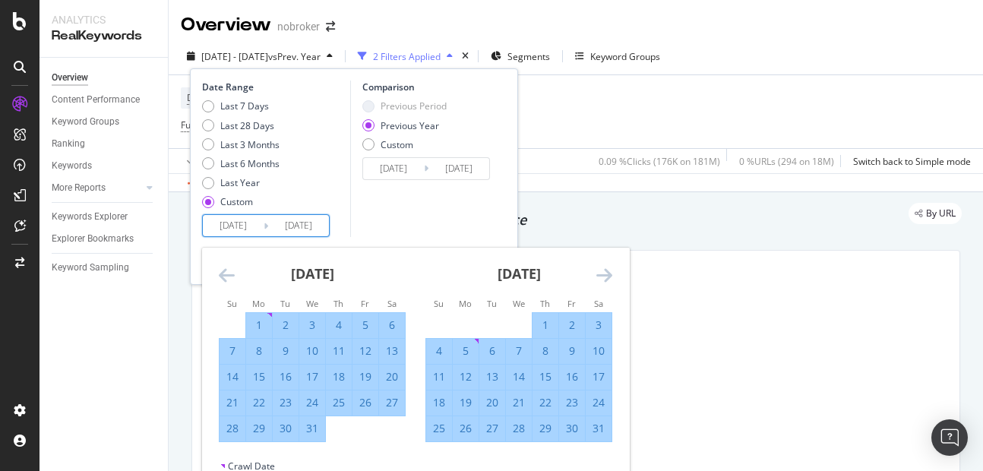
click at [607, 279] on icon "Move forward to switch to the next month." at bounding box center [604, 275] width 16 height 18
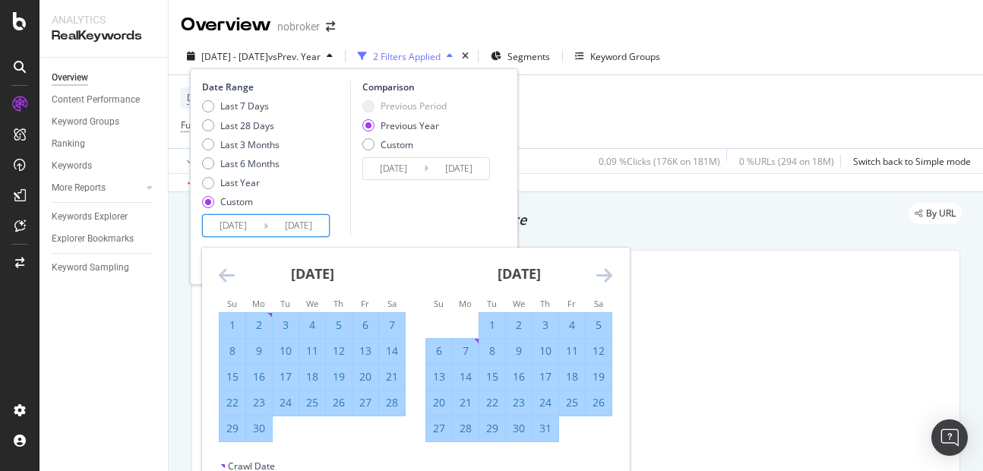
click at [607, 279] on icon "Move forward to switch to the next month." at bounding box center [604, 275] width 16 height 18
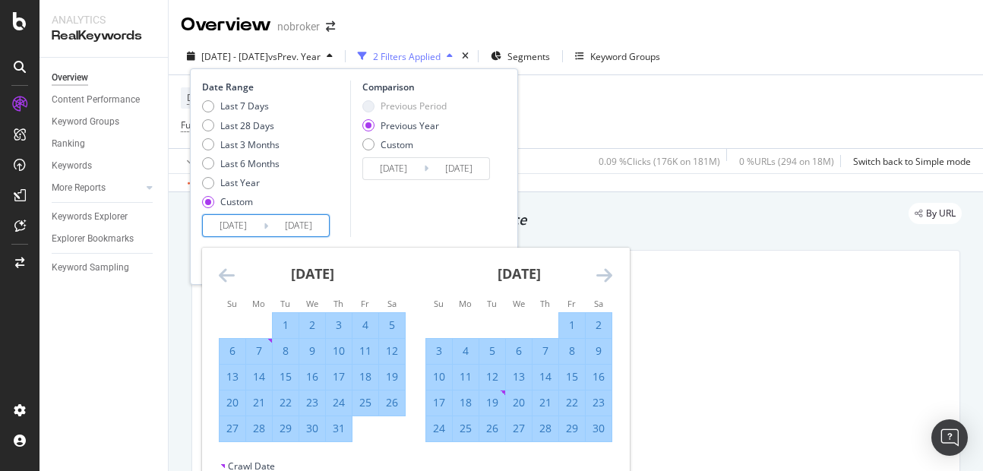
click at [607, 279] on icon "Move forward to switch to the next month." at bounding box center [604, 275] width 16 height 18
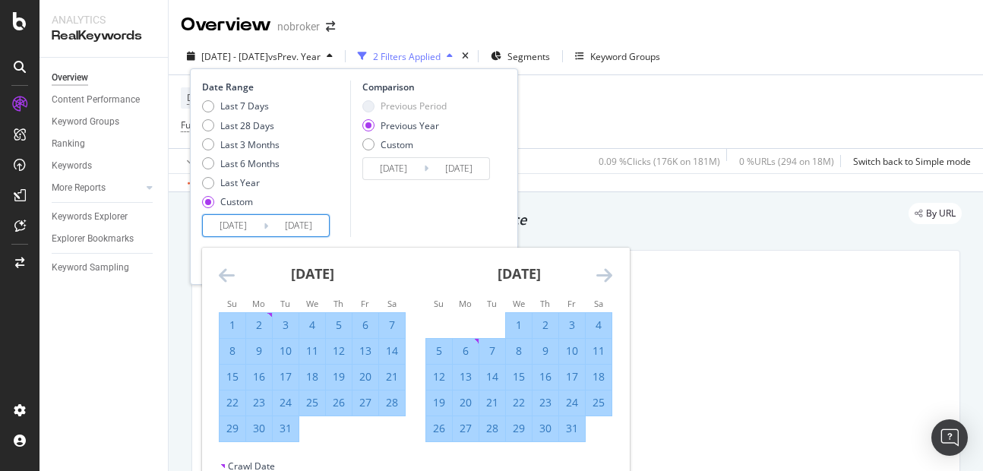
click at [607, 279] on icon "Move forward to switch to the next month." at bounding box center [604, 275] width 16 height 18
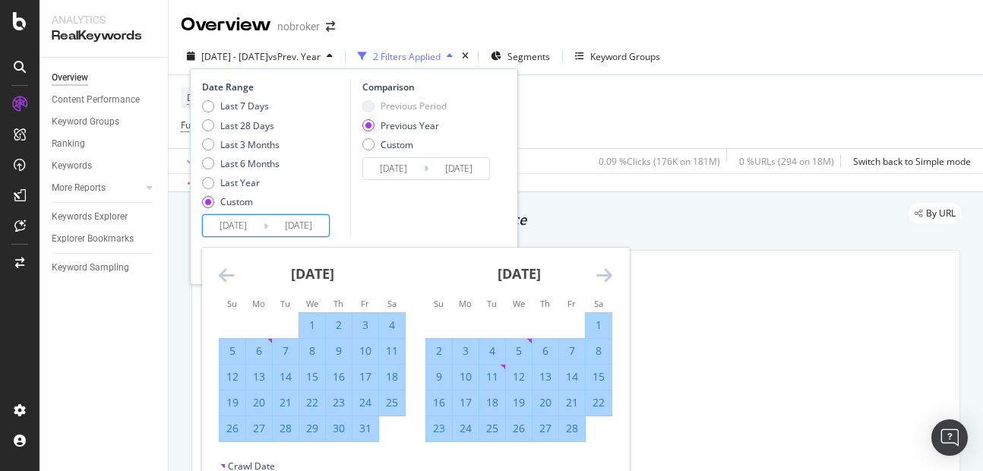
click at [607, 279] on icon "Move forward to switch to the next month." at bounding box center [604, 275] width 16 height 18
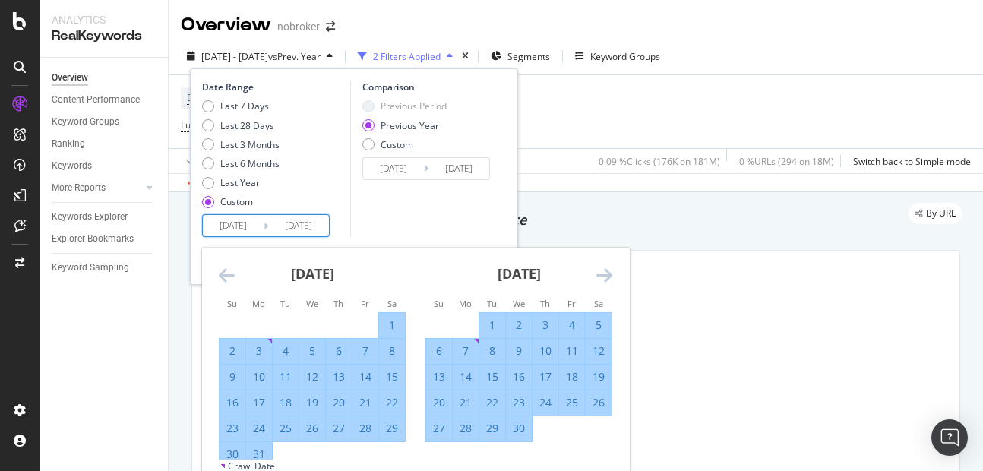
click at [607, 279] on icon "Move forward to switch to the next month." at bounding box center [604, 275] width 16 height 18
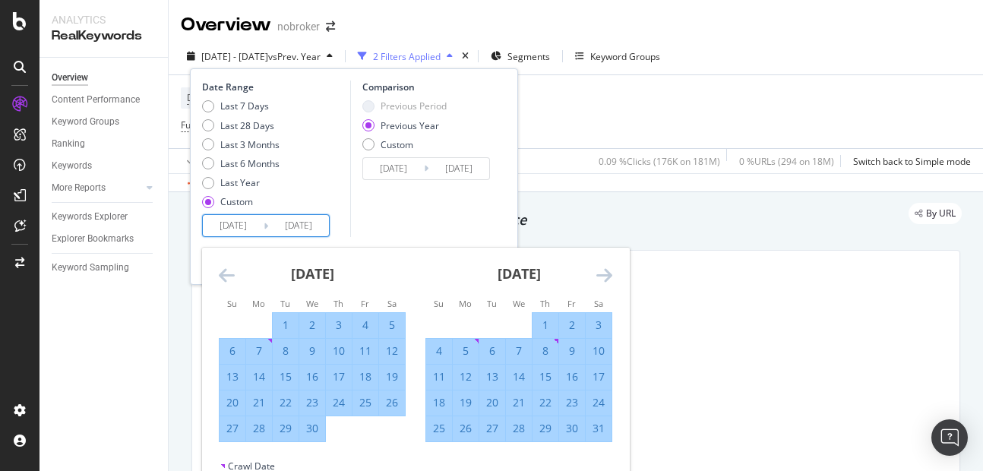
click at [607, 279] on icon "Move forward to switch to the next month." at bounding box center [604, 275] width 16 height 18
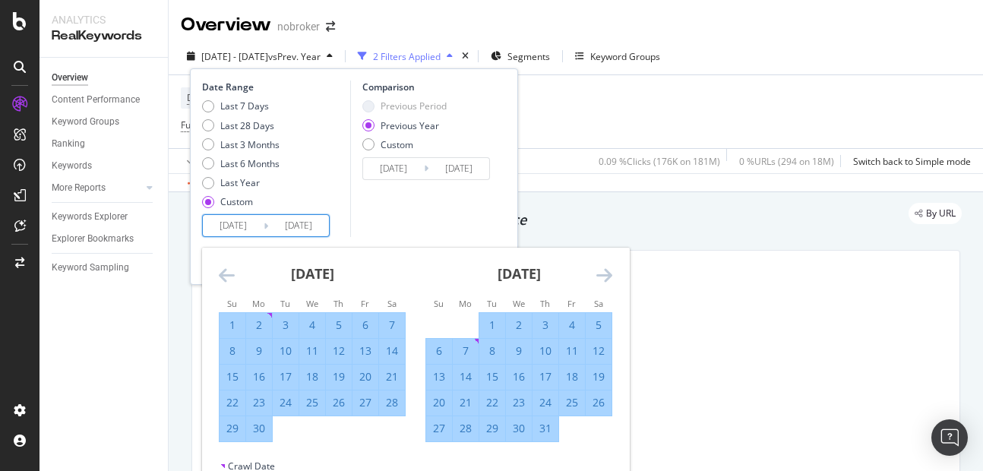
click at [607, 279] on icon "Move forward to switch to the next month." at bounding box center [604, 275] width 16 height 18
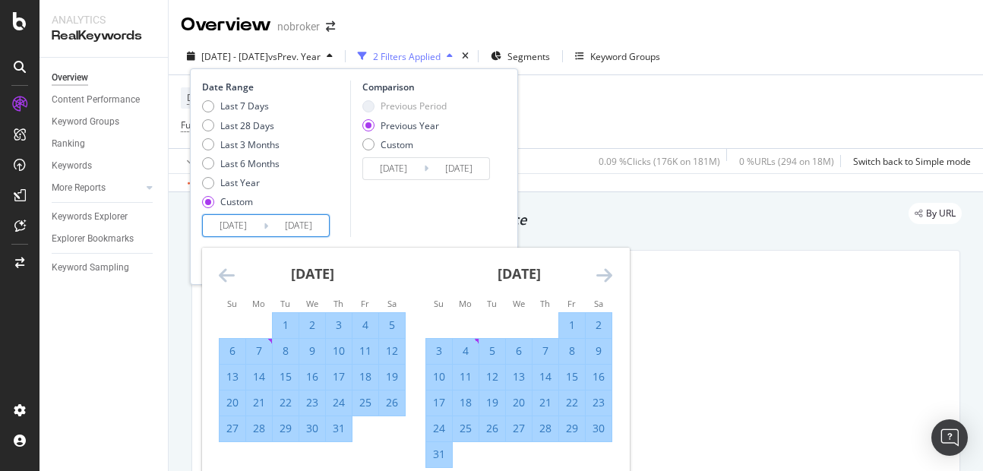
click at [607, 279] on icon "Move forward to switch to the next month." at bounding box center [604, 275] width 16 height 18
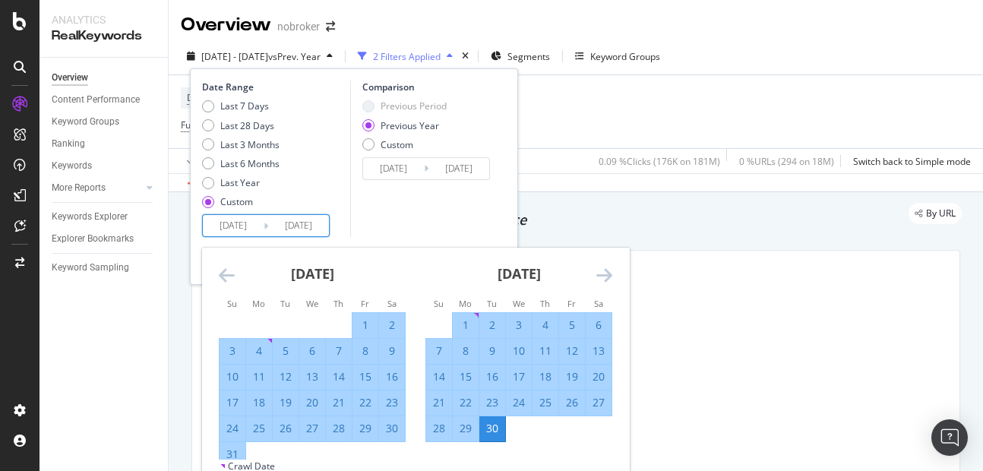
click at [607, 279] on icon "Move forward to switch to the next month." at bounding box center [604, 275] width 16 height 18
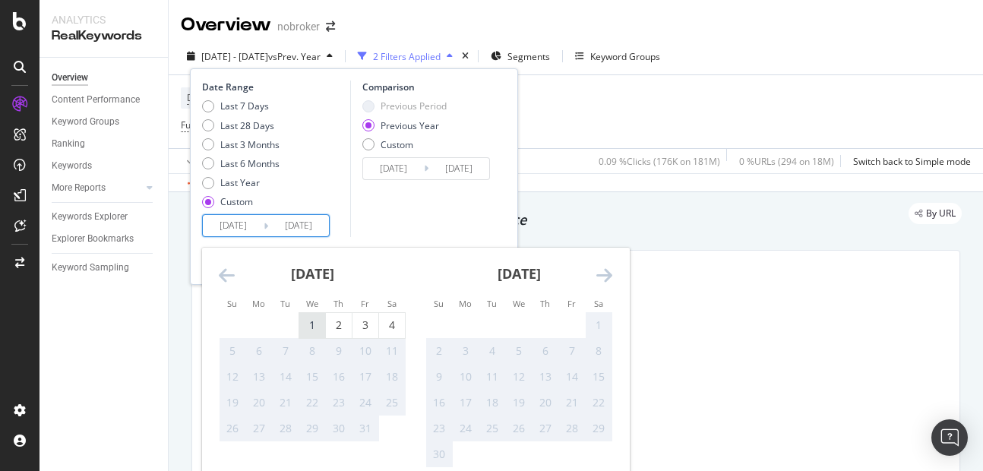
click at [306, 317] on div "1" at bounding box center [312, 324] width 26 height 15
type input "[DATE]"
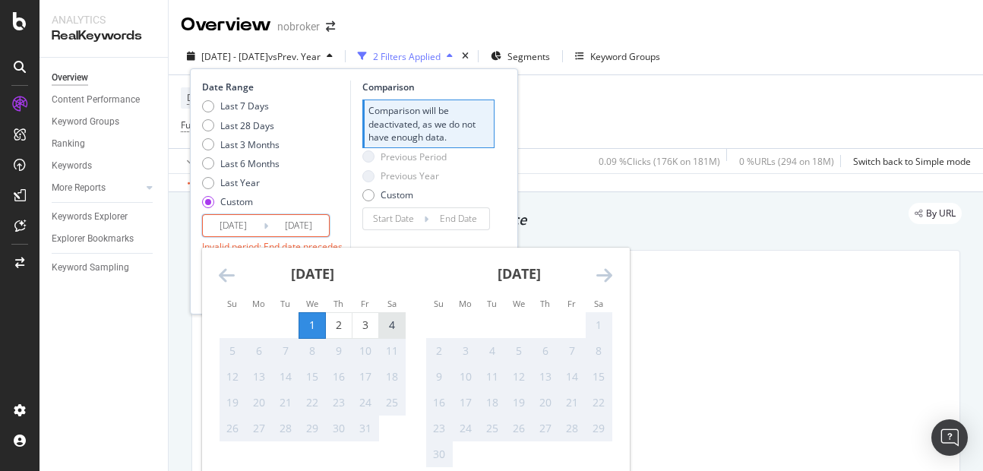
click at [389, 319] on div "4" at bounding box center [392, 324] width 26 height 15
type input "2025/10/04"
type input "2025/09/27"
type input "2025/09/30"
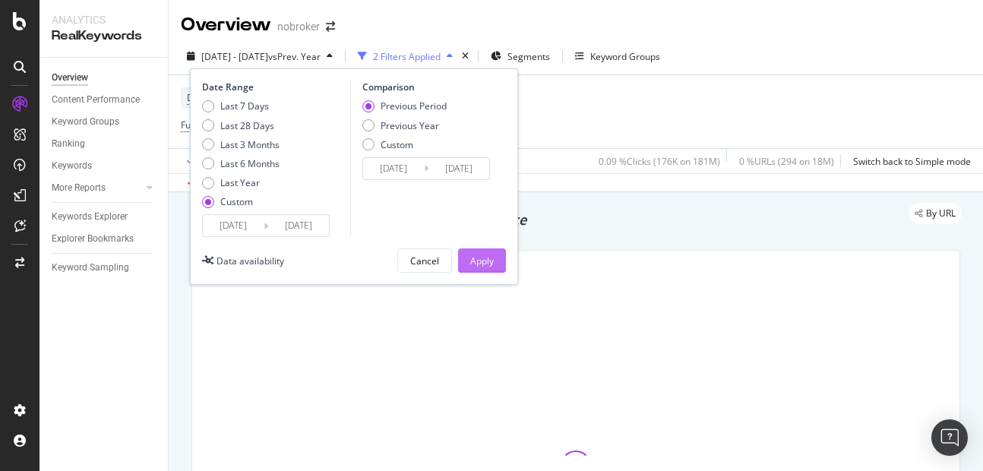
click at [476, 264] on div "Apply" at bounding box center [482, 260] width 24 height 13
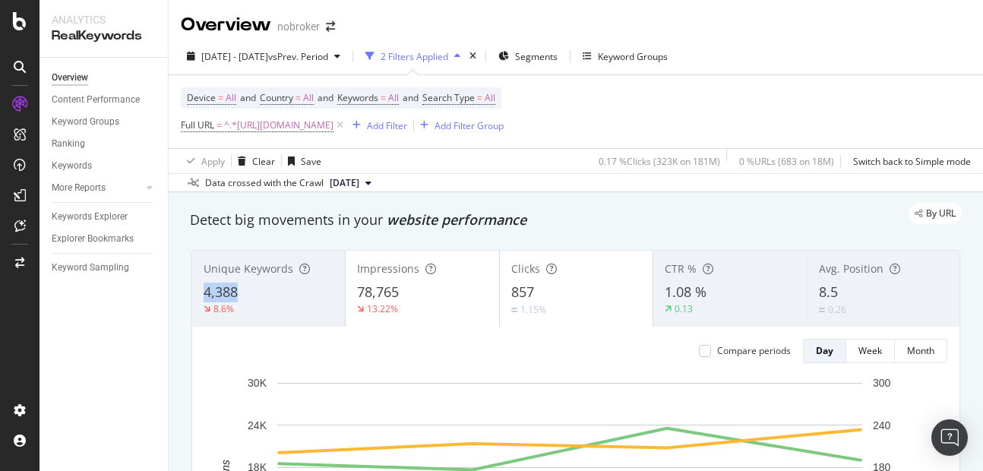
copy span "4,388"
drag, startPoint x: 200, startPoint y: 292, endPoint x: 249, endPoint y: 293, distance: 49.4
click at [249, 293] on div "Unique Keywords 4,388 8.6%" at bounding box center [268, 288] width 153 height 68
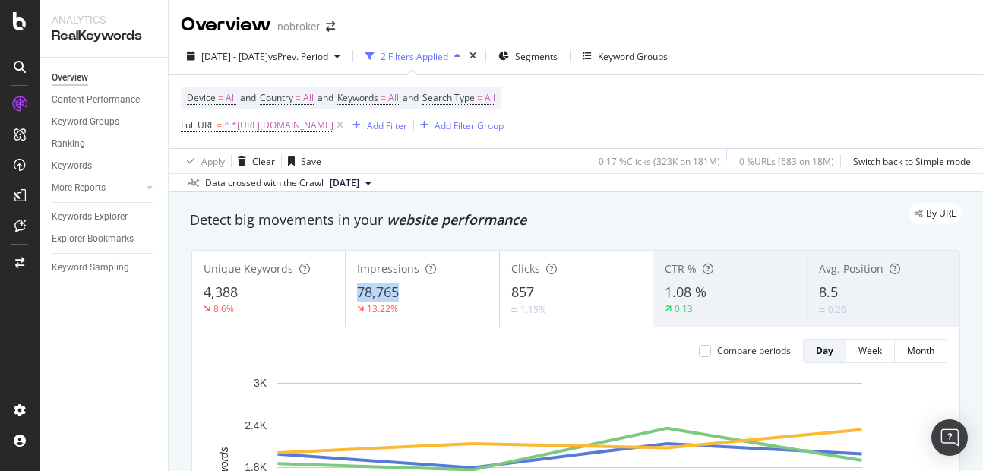
copy span "78,765"
drag, startPoint x: 352, startPoint y: 293, endPoint x: 408, endPoint y: 290, distance: 55.5
click at [408, 290] on div "Impressions 78,765 13.22%" at bounding box center [422, 288] width 153 height 68
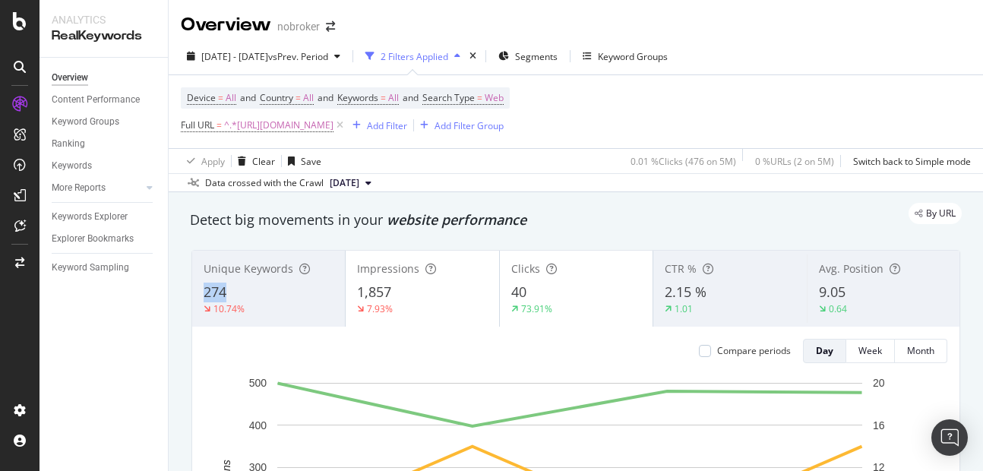
copy span "274"
drag, startPoint x: 0, startPoint y: 0, endPoint x: 247, endPoint y: 292, distance: 382.0
click at [247, 292] on div "274" at bounding box center [269, 293] width 130 height 20
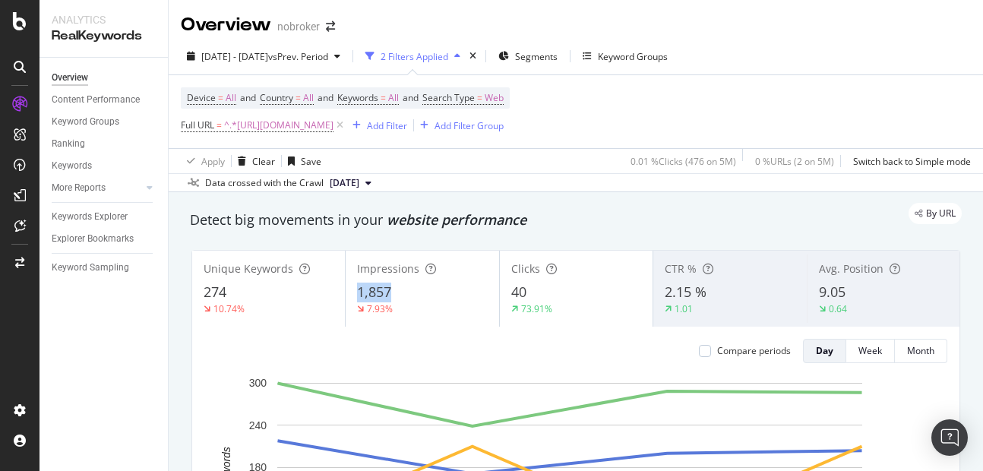
copy div "1,857"
drag, startPoint x: 352, startPoint y: 278, endPoint x: 399, endPoint y: 301, distance: 53.3
click at [399, 301] on div "Impressions 1,857 7.93%" at bounding box center [422, 288] width 153 height 68
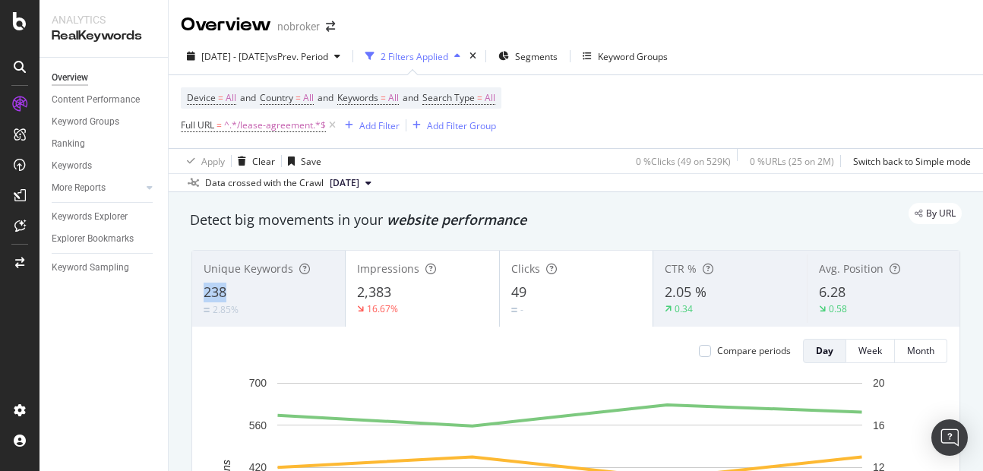
copy span "238"
drag, startPoint x: 198, startPoint y: 294, endPoint x: 261, endPoint y: 289, distance: 63.3
click at [261, 289] on div "Unique Keywords 238 2.85%" at bounding box center [268, 288] width 153 height 68
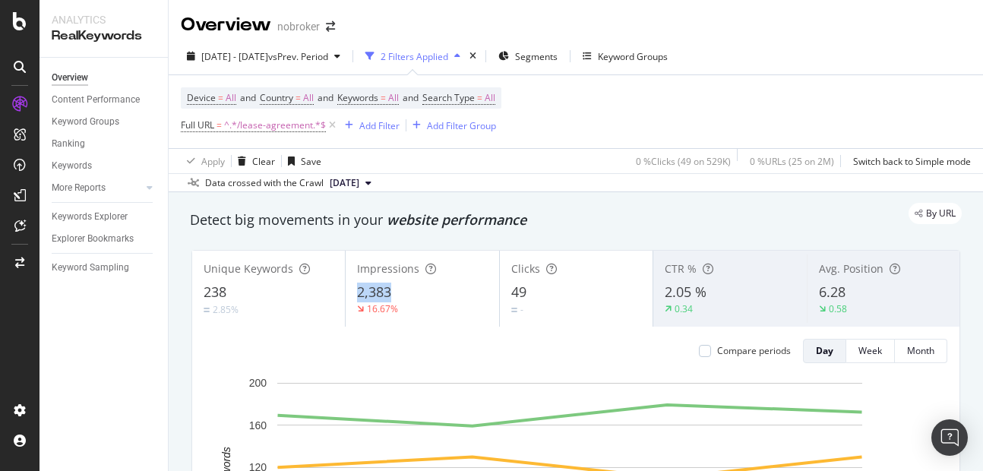
copy span "2,383"
drag, startPoint x: 350, startPoint y: 279, endPoint x: 422, endPoint y: 297, distance: 74.2
click at [422, 297] on div "Impressions 2,383 16.67%" at bounding box center [422, 288] width 153 height 68
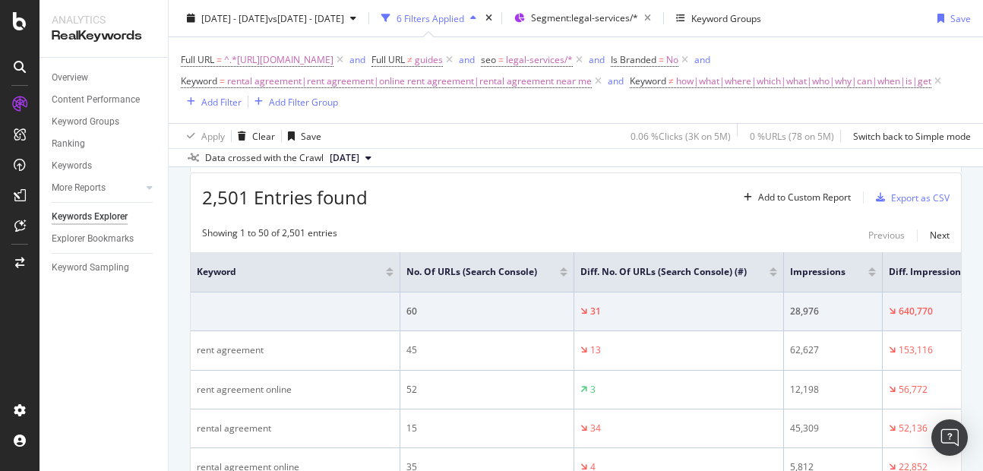
scroll to position [43, 0]
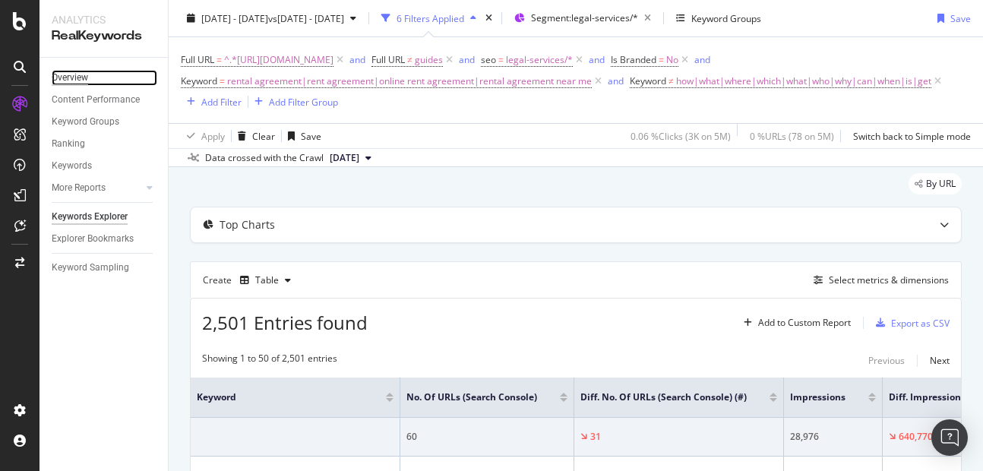
click at [88, 71] on div "Overview" at bounding box center [70, 78] width 36 height 16
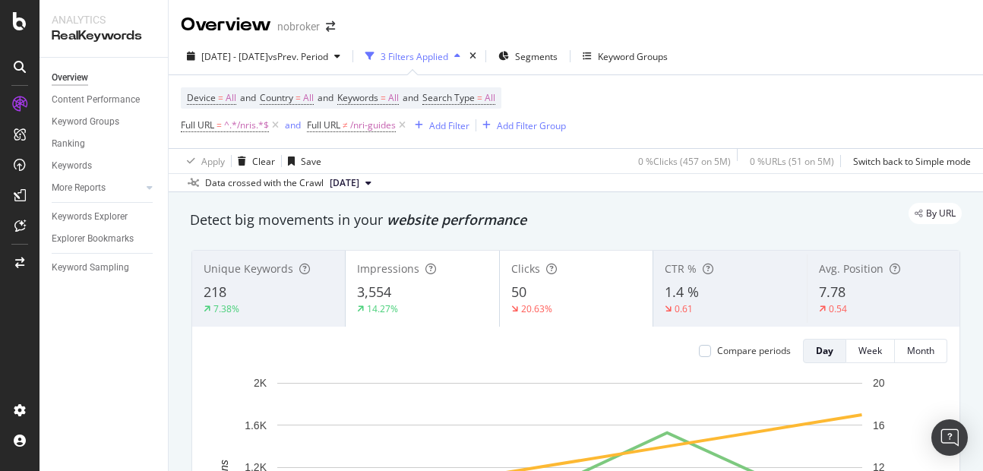
click at [204, 286] on span "218" at bounding box center [215, 292] width 23 height 18
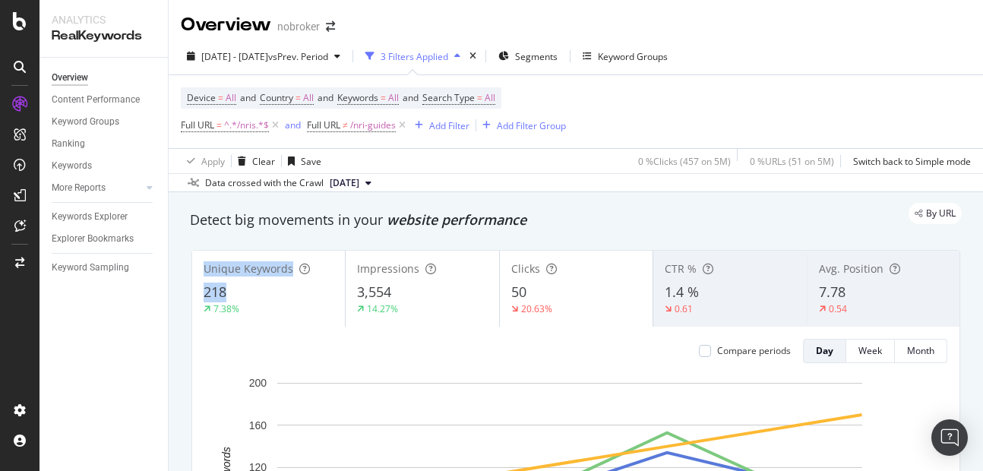
click at [183, 292] on div "Unique Keywords 218 7.38% Impressions 3,554 14.27% Clicks 50 20.63% CTR % 1.4 %…" at bounding box center [575, 466] width 787 height 456
copy span "218"
drag, startPoint x: 204, startPoint y: 286, endPoint x: 235, endPoint y: 292, distance: 32.5
click at [235, 292] on div "218" at bounding box center [269, 293] width 130 height 20
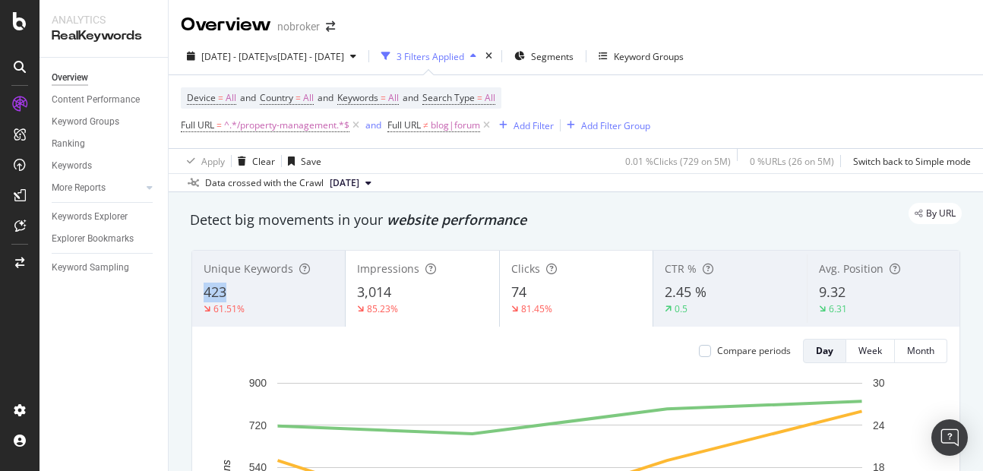
copy span "423"
drag, startPoint x: 201, startPoint y: 286, endPoint x: 288, endPoint y: 293, distance: 86.9
click at [288, 293] on div "Unique Keywords 423 61.51%" at bounding box center [268, 288] width 153 height 68
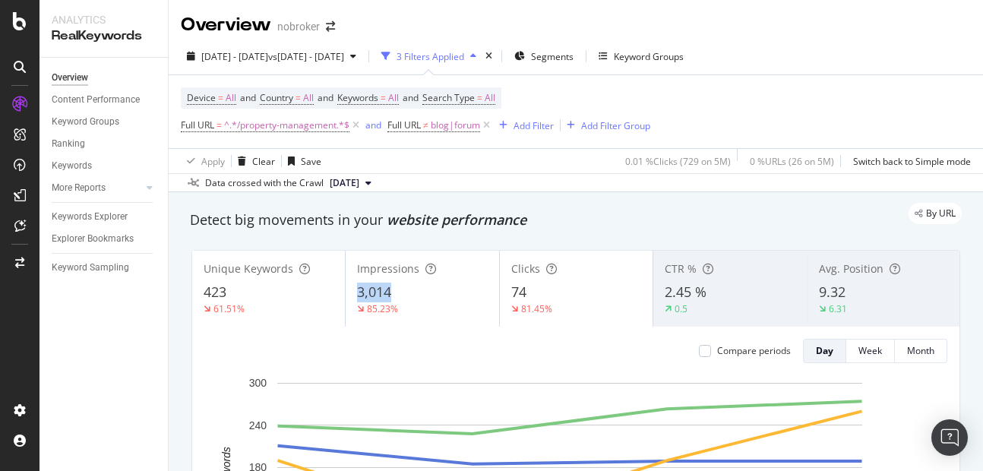
copy span "3,014"
drag, startPoint x: 345, startPoint y: 293, endPoint x: 423, endPoint y: 298, distance: 78.4
click at [423, 298] on div "Impressions 3,014 85.23%" at bounding box center [422, 288] width 153 height 68
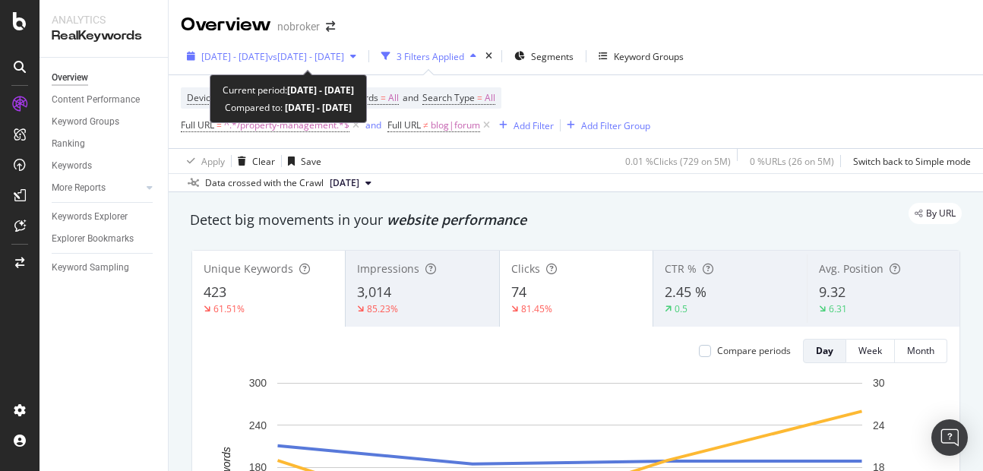
click at [246, 61] on span "[DATE] - [DATE]" at bounding box center [234, 56] width 67 height 13
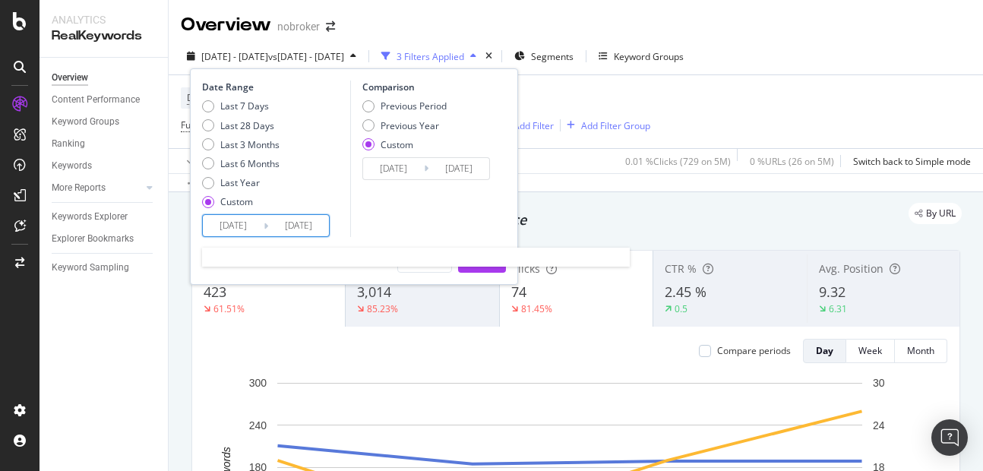
click at [296, 225] on input "2025/10/04" at bounding box center [298, 225] width 61 height 21
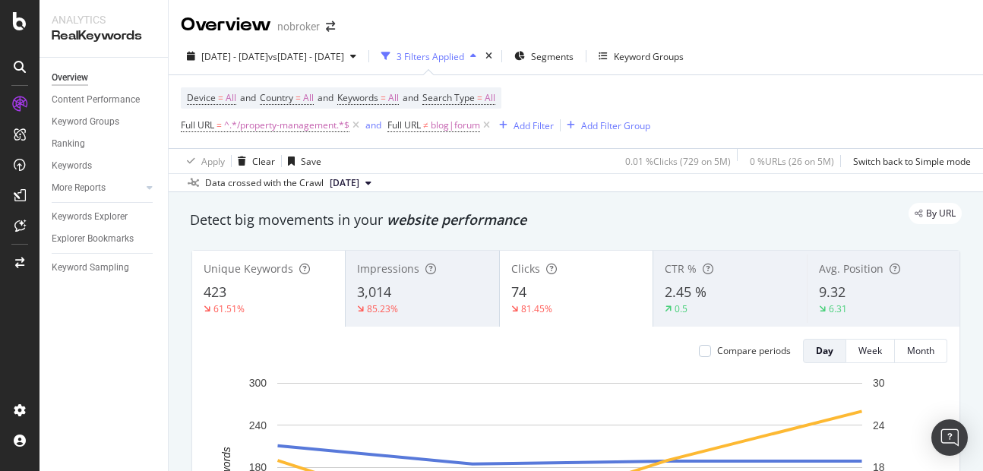
click at [546, 191] on div "Data crossed with the Crawl 2025 Sep. 1st" at bounding box center [576, 182] width 814 height 18
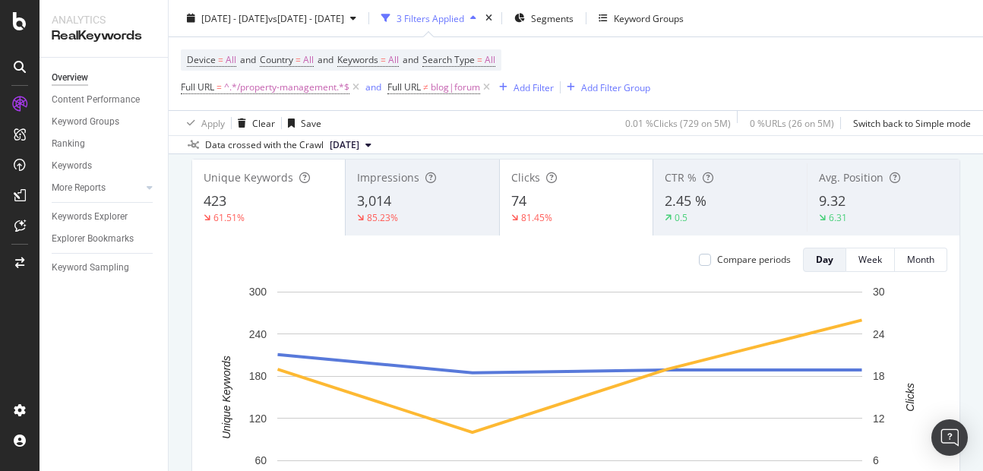
scroll to position [93, 0]
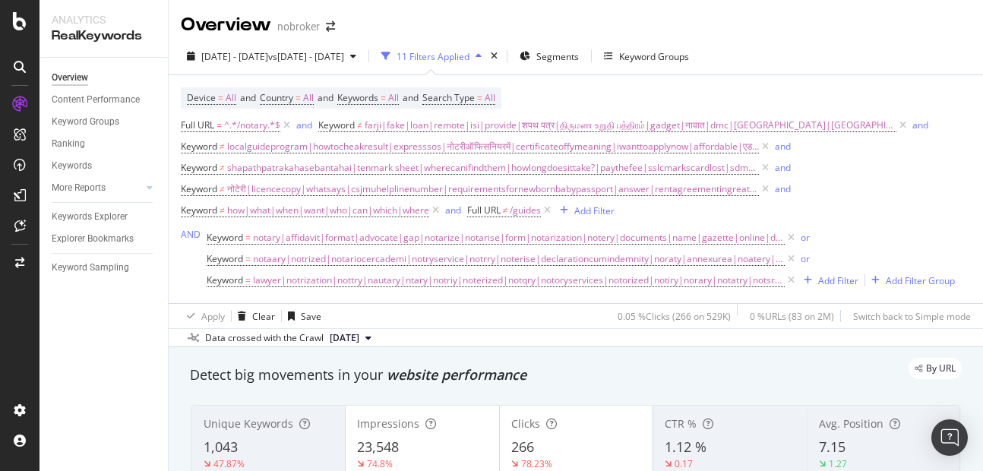
scroll to position [53, 0]
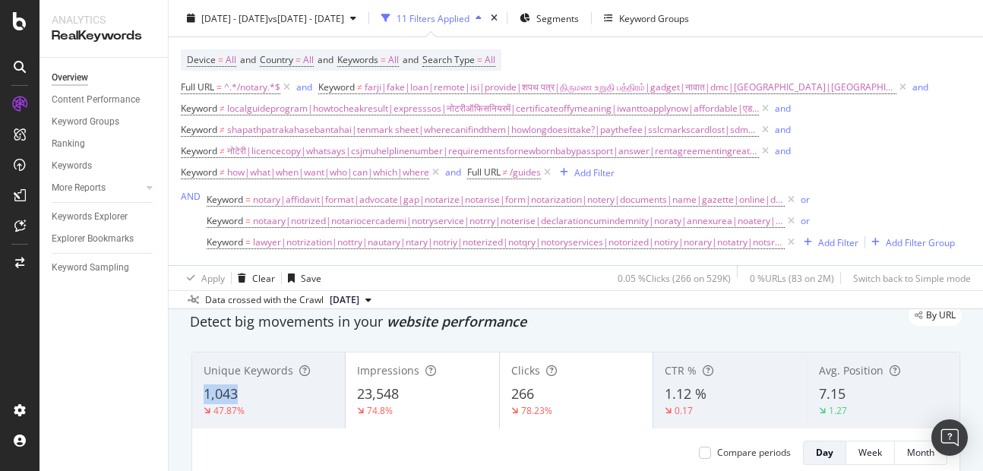
copy span "1,043"
drag, startPoint x: 199, startPoint y: 387, endPoint x: 264, endPoint y: 390, distance: 64.6
click at [264, 390] on div "Unique Keywords 1,043 47.87%" at bounding box center [268, 390] width 153 height 68
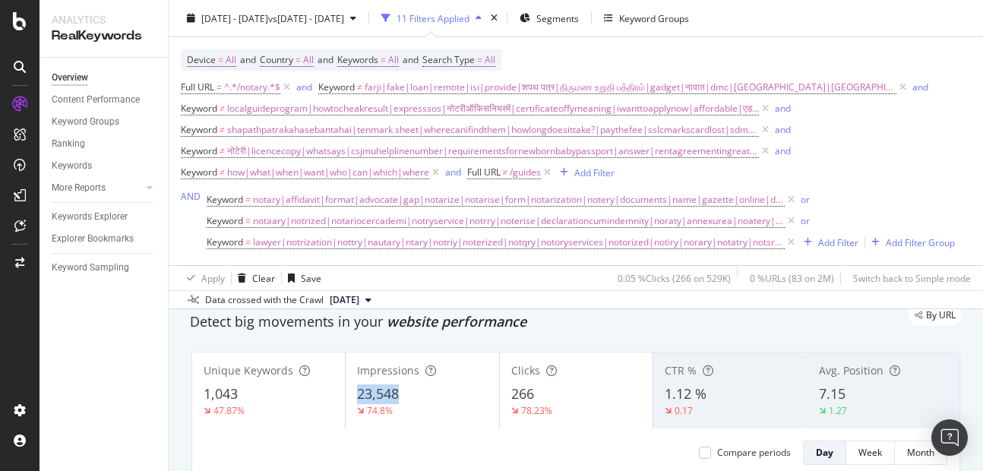
copy span "23,548"
drag, startPoint x: 343, startPoint y: 394, endPoint x: 410, endPoint y: 398, distance: 66.9
click at [410, 398] on div "Impressions 23,548 74.8%" at bounding box center [422, 390] width 153 height 68
